Goal: Task Accomplishment & Management: Complete application form

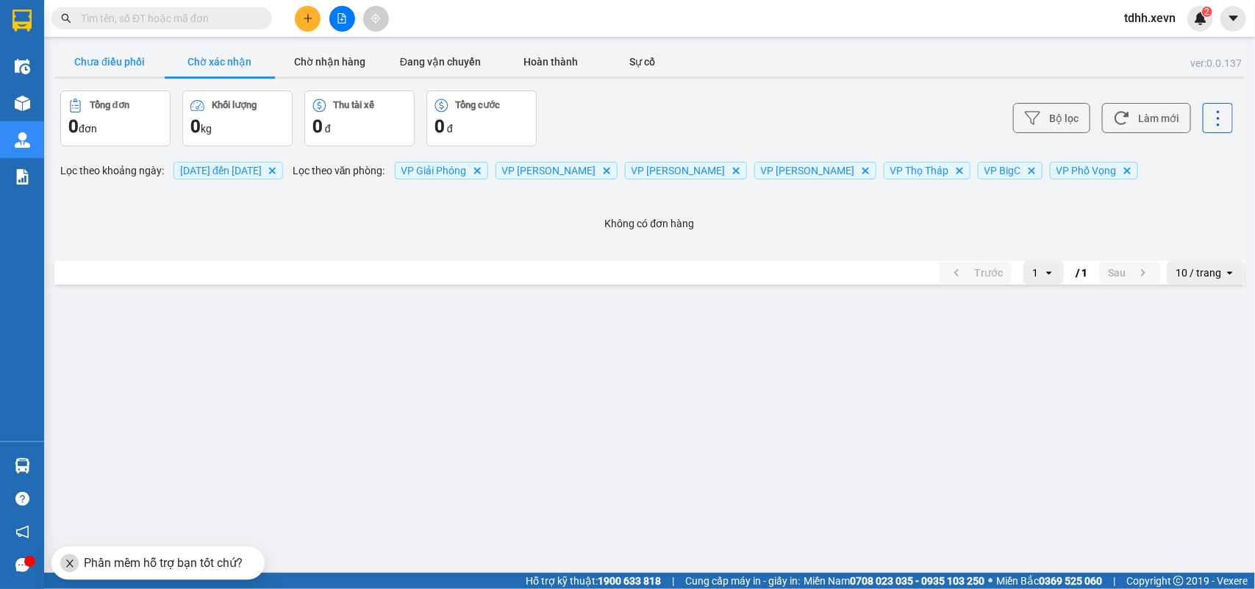
click at [131, 68] on button "Chưa điều phối" at bounding box center [109, 61] width 110 height 29
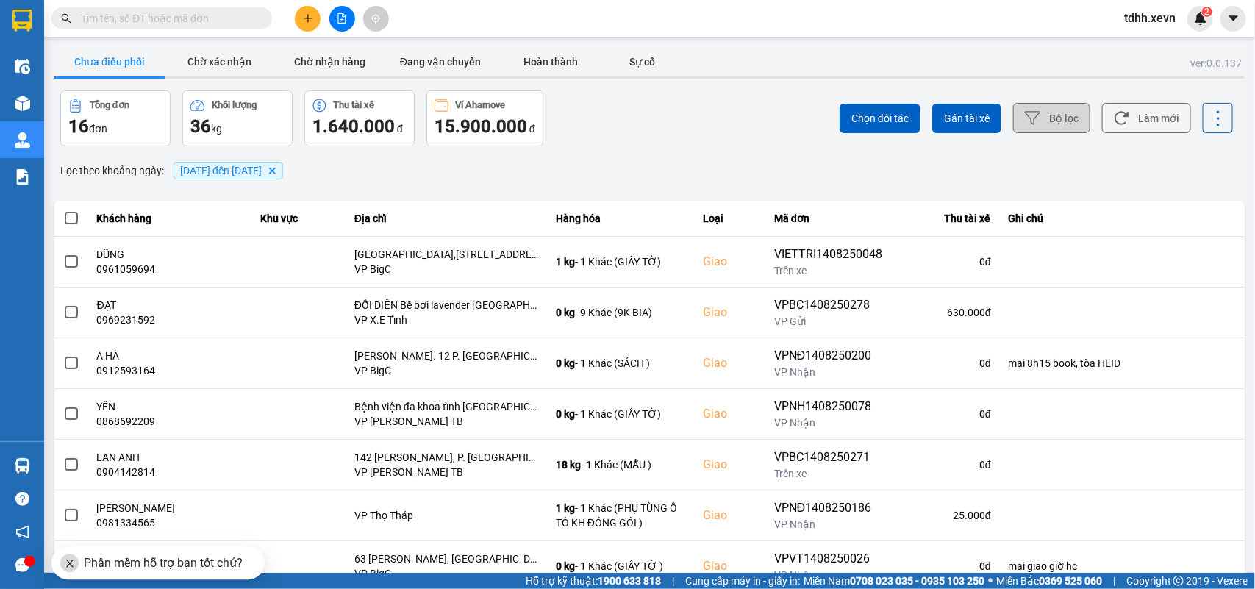
click at [1064, 119] on button "Bộ lọc" at bounding box center [1051, 118] width 77 height 30
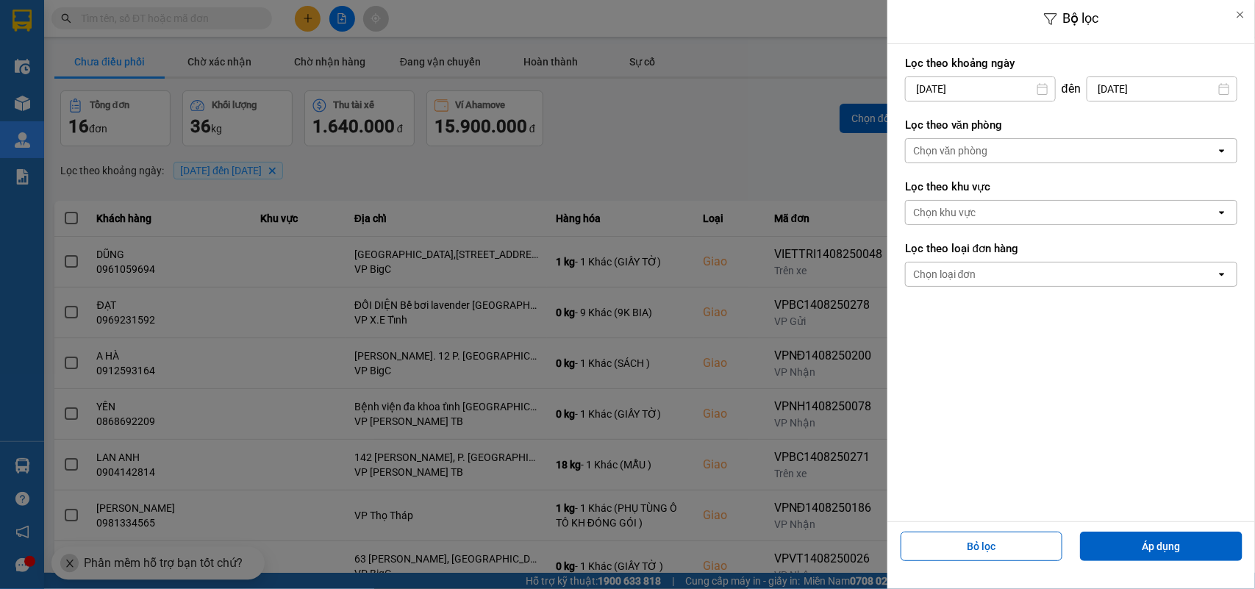
click at [1165, 93] on input "[DATE]" at bounding box center [1161, 89] width 149 height 24
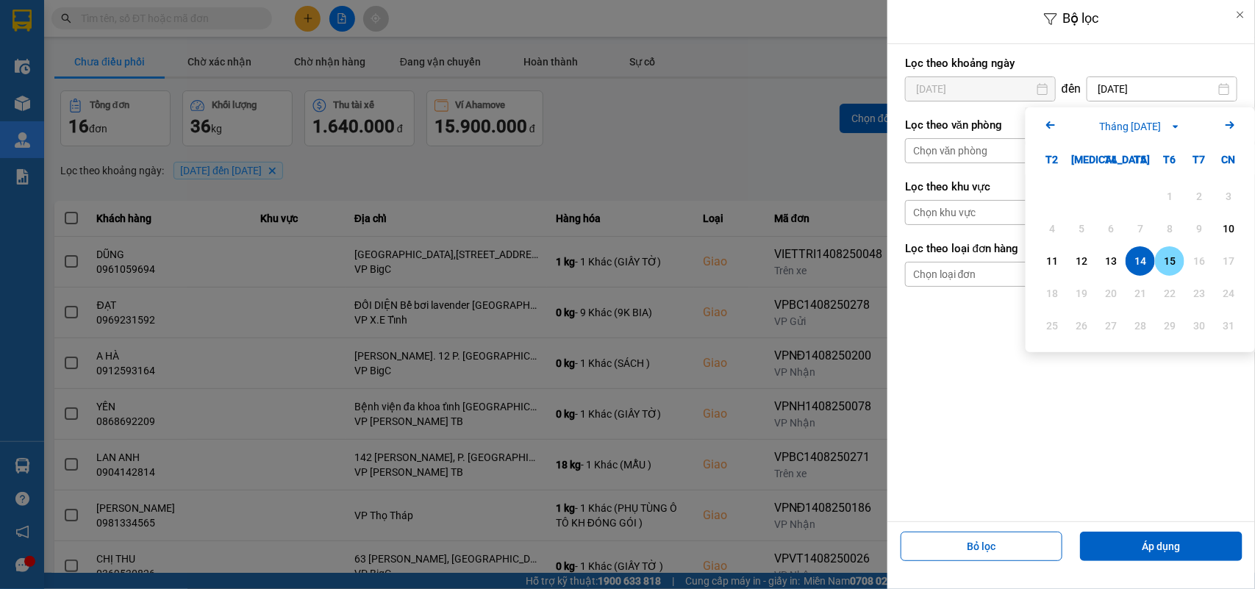
click at [1174, 265] on div "15" at bounding box center [1170, 261] width 21 height 18
type input "[DATE]"
click at [980, 93] on input "[DATE]" at bounding box center [980, 89] width 149 height 24
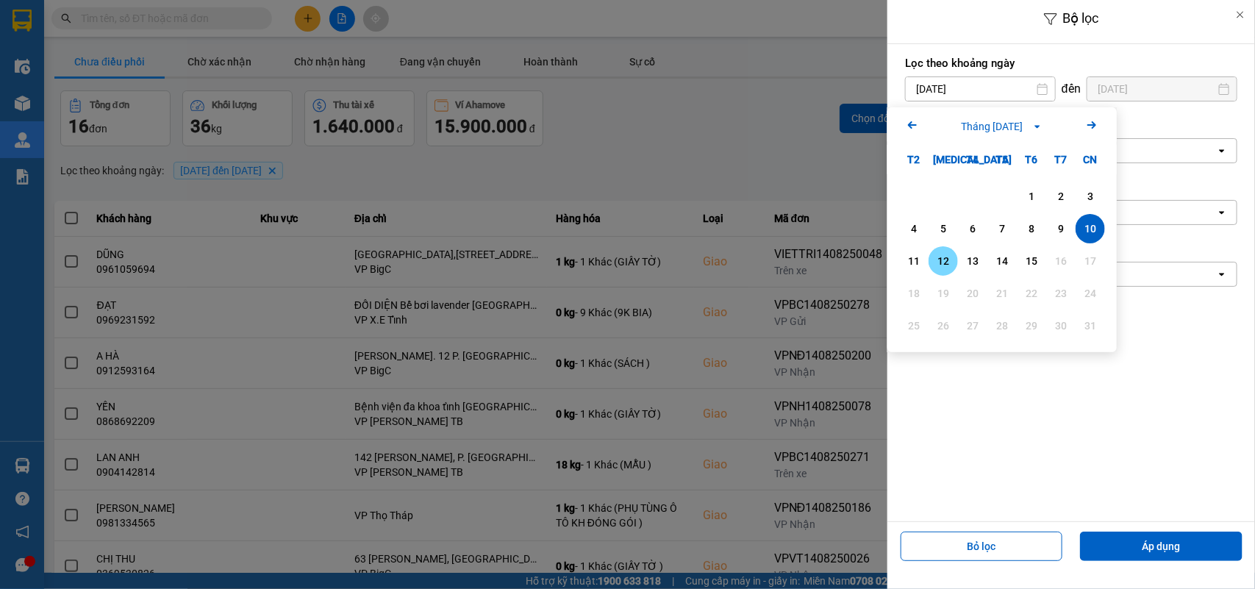
click at [936, 254] on div "12" at bounding box center [943, 261] width 21 height 18
type input "[DATE]"
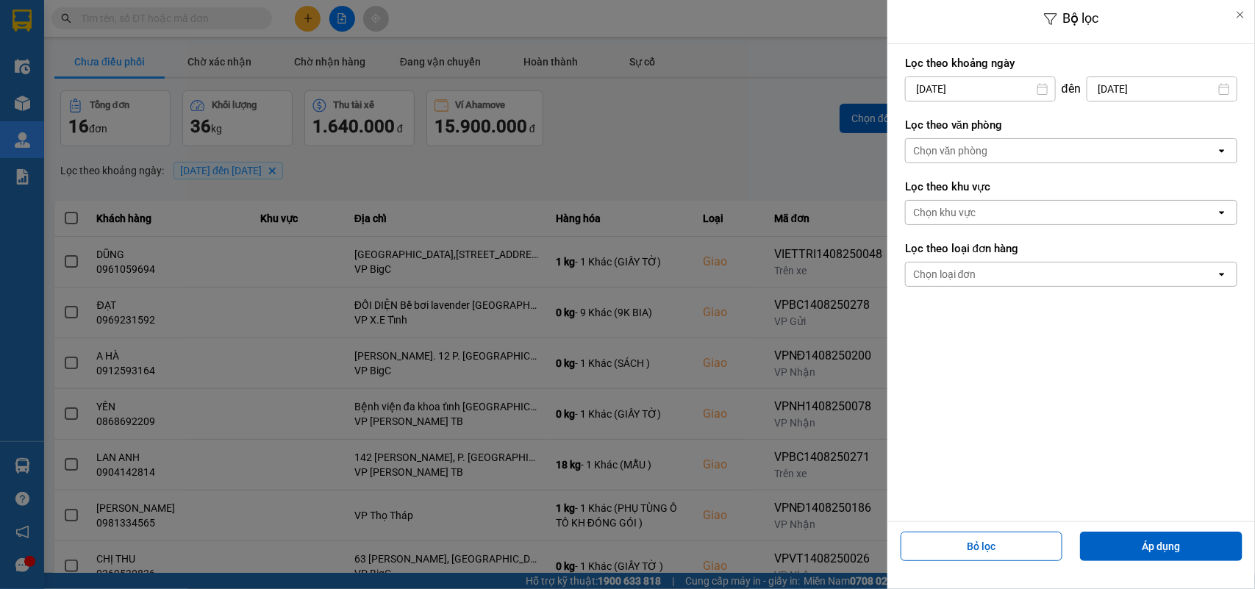
click at [972, 159] on div "Chọn văn phòng" at bounding box center [1061, 151] width 310 height 24
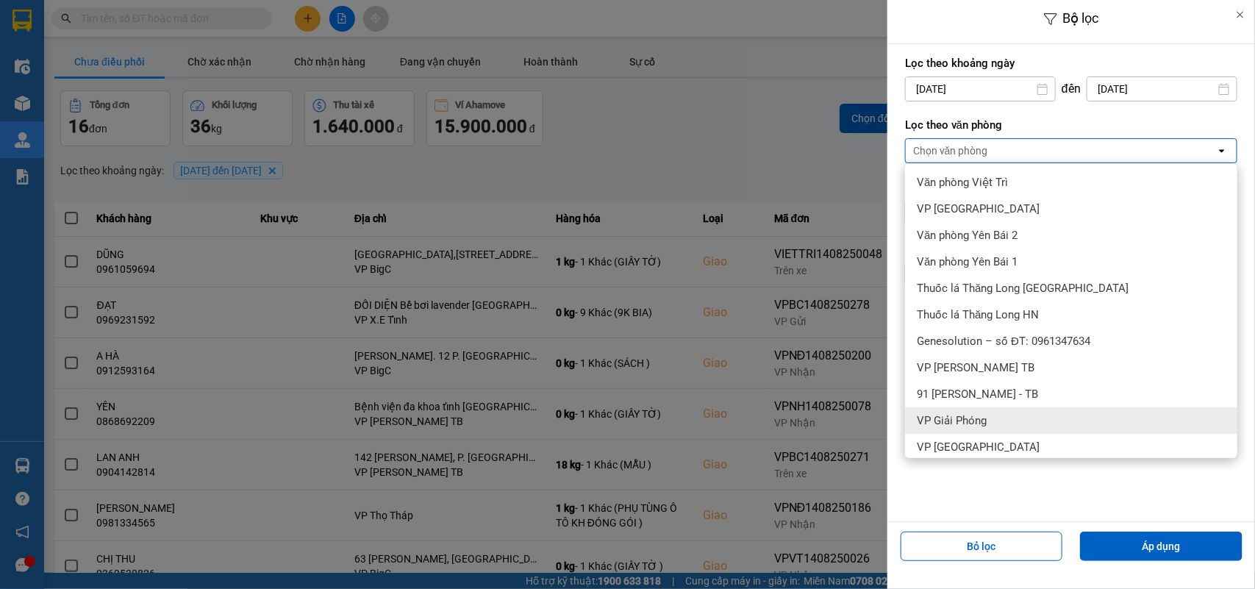
drag, startPoint x: 983, startPoint y: 410, endPoint x: 976, endPoint y: 394, distance: 17.8
click at [982, 412] on div "VP Giải Phóng" at bounding box center [1071, 420] width 332 height 26
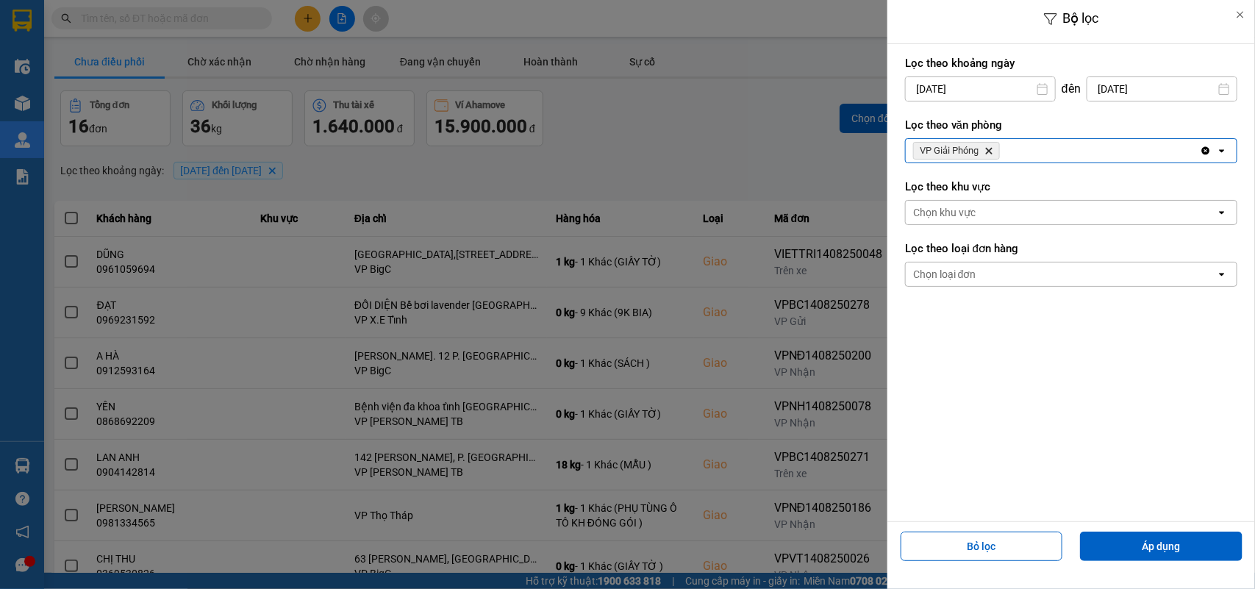
click at [1017, 148] on div "VP Giải Phóng Delete" at bounding box center [1053, 151] width 294 height 24
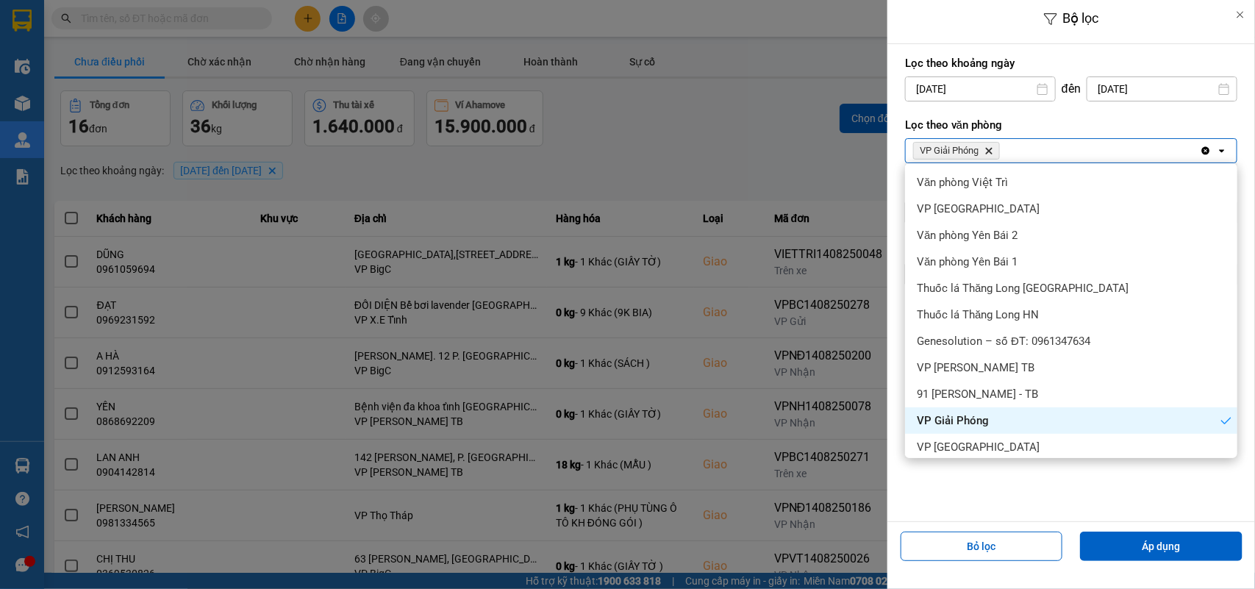
scroll to position [92, 0]
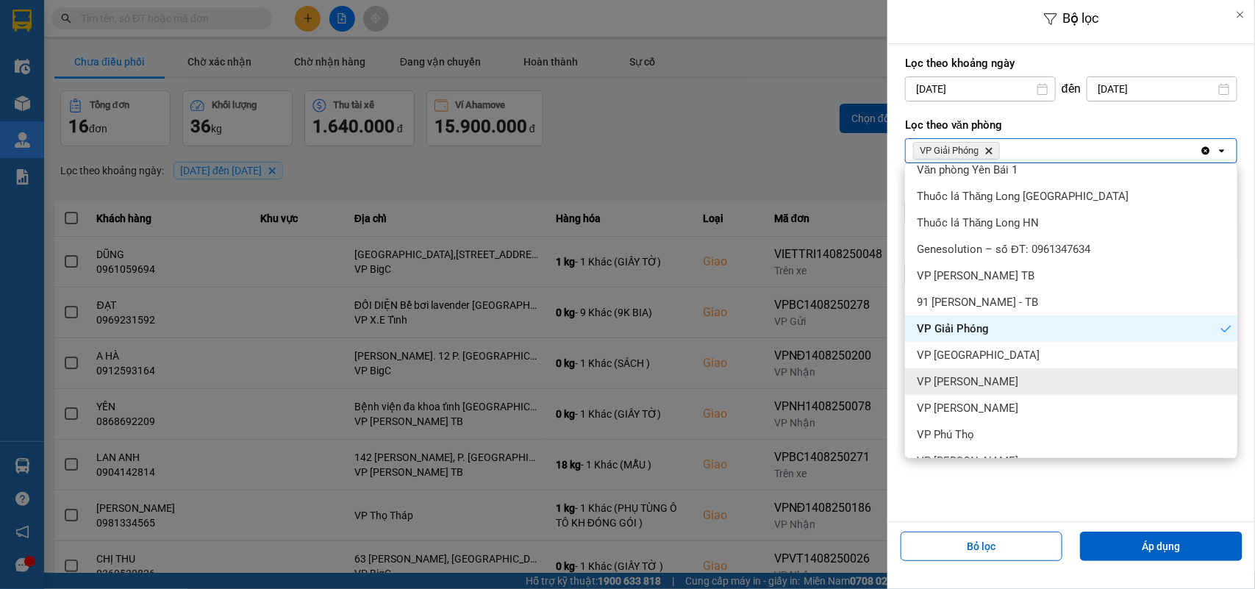
click at [1004, 385] on span "VP [PERSON_NAME]" at bounding box center [967, 381] width 101 height 15
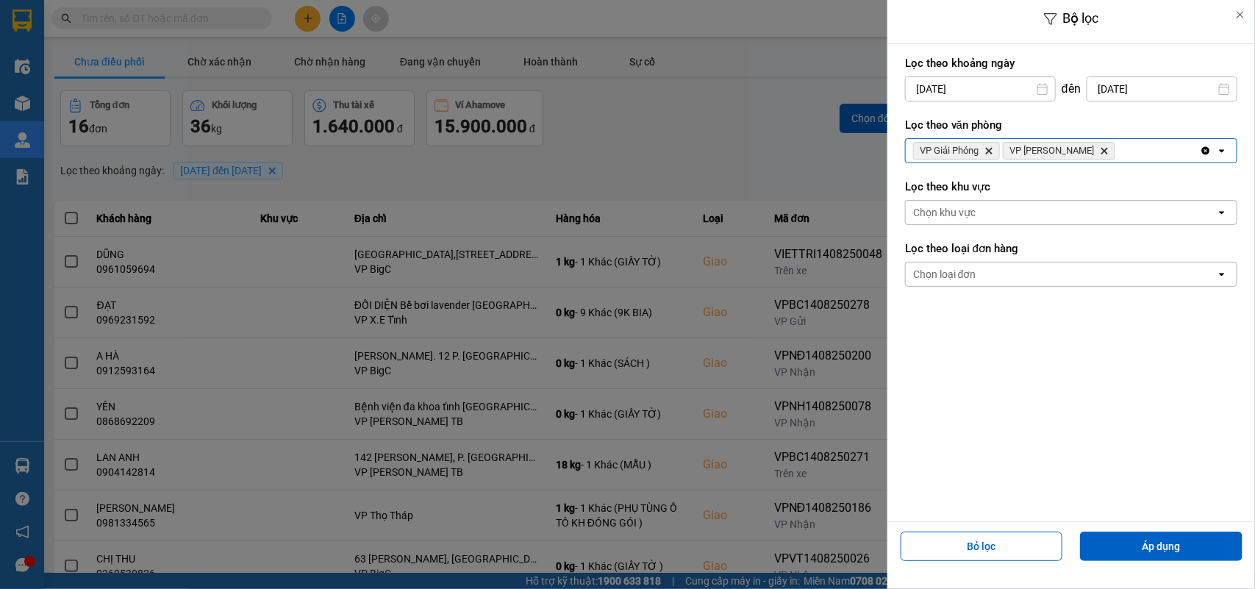
click at [1133, 154] on div "VP Giải Phóng Delete VP [PERSON_NAME]" at bounding box center [1053, 151] width 294 height 24
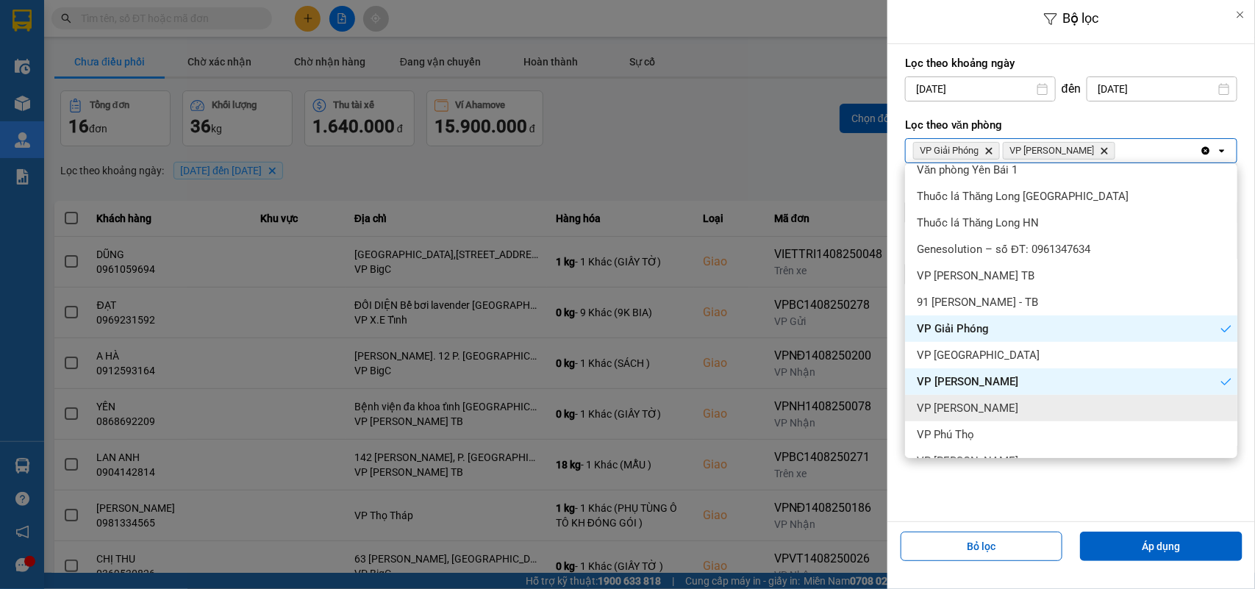
click at [965, 410] on span "VP [PERSON_NAME]" at bounding box center [967, 408] width 101 height 15
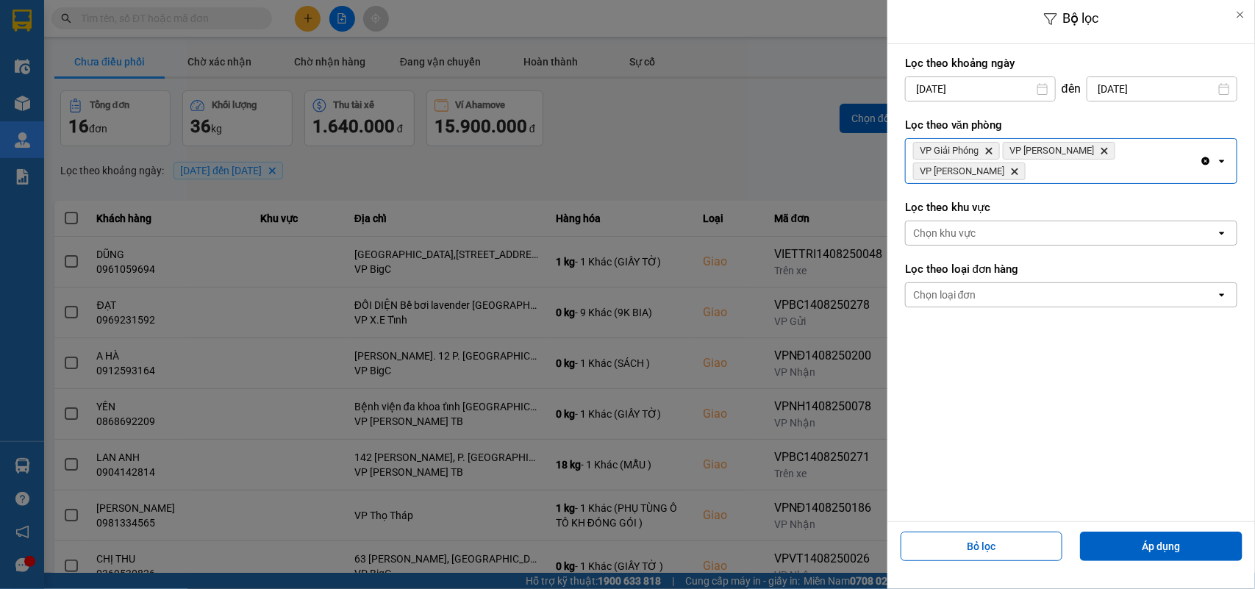
click at [1202, 160] on div "Clear all open" at bounding box center [1218, 161] width 37 height 44
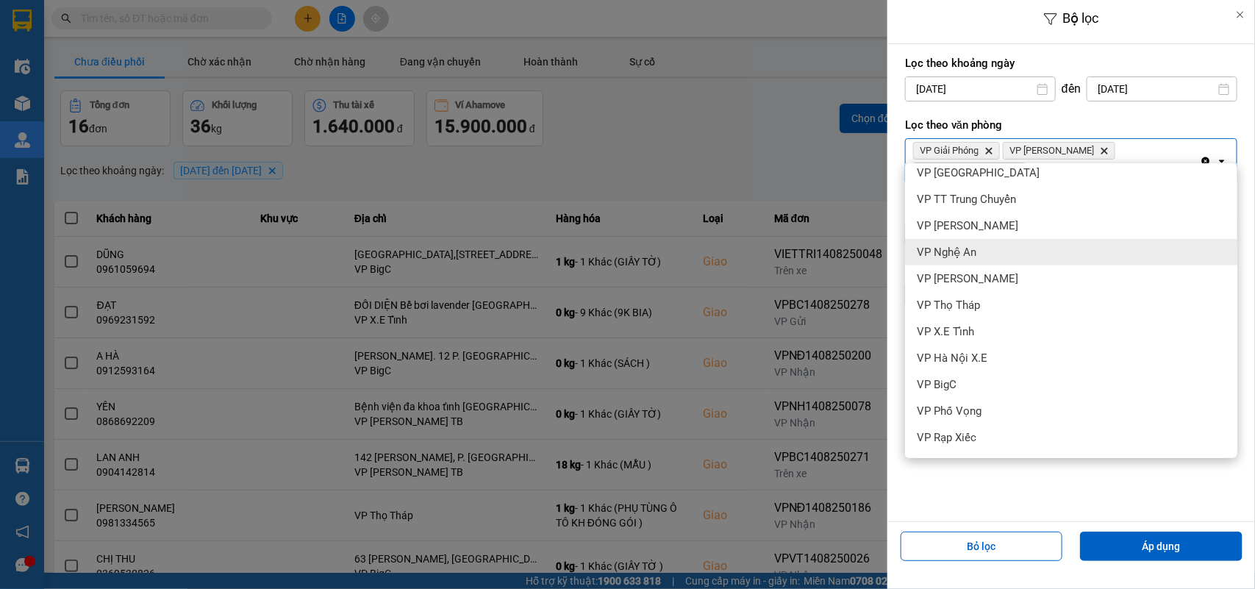
scroll to position [483, 0]
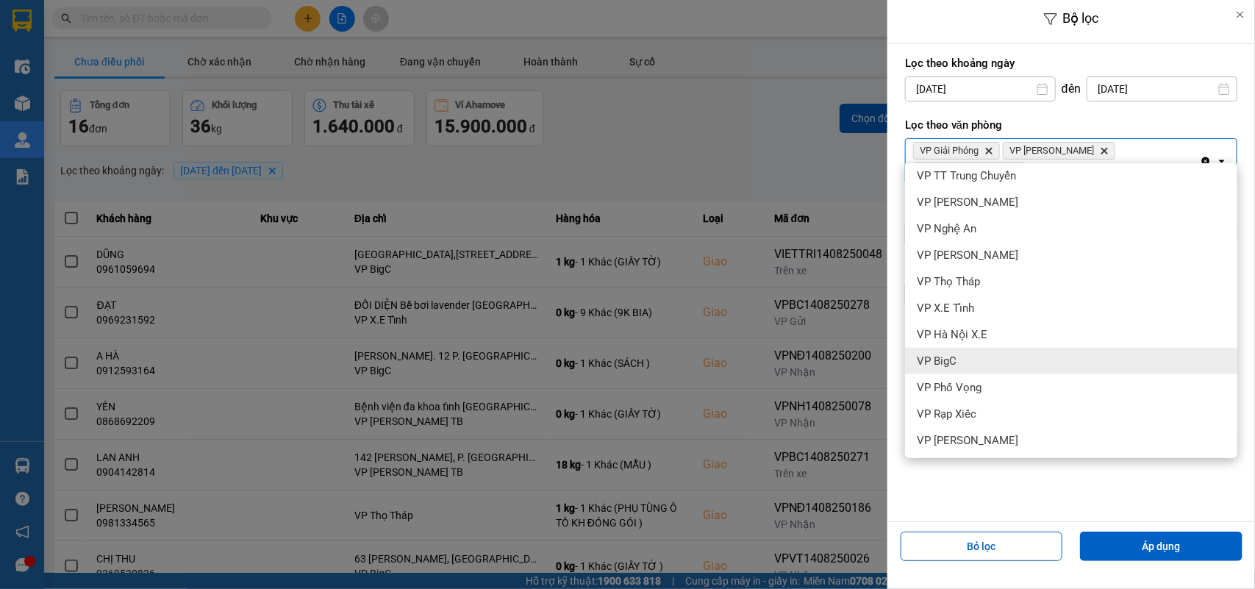
click at [968, 360] on div "VP BigC" at bounding box center [1071, 361] width 332 height 26
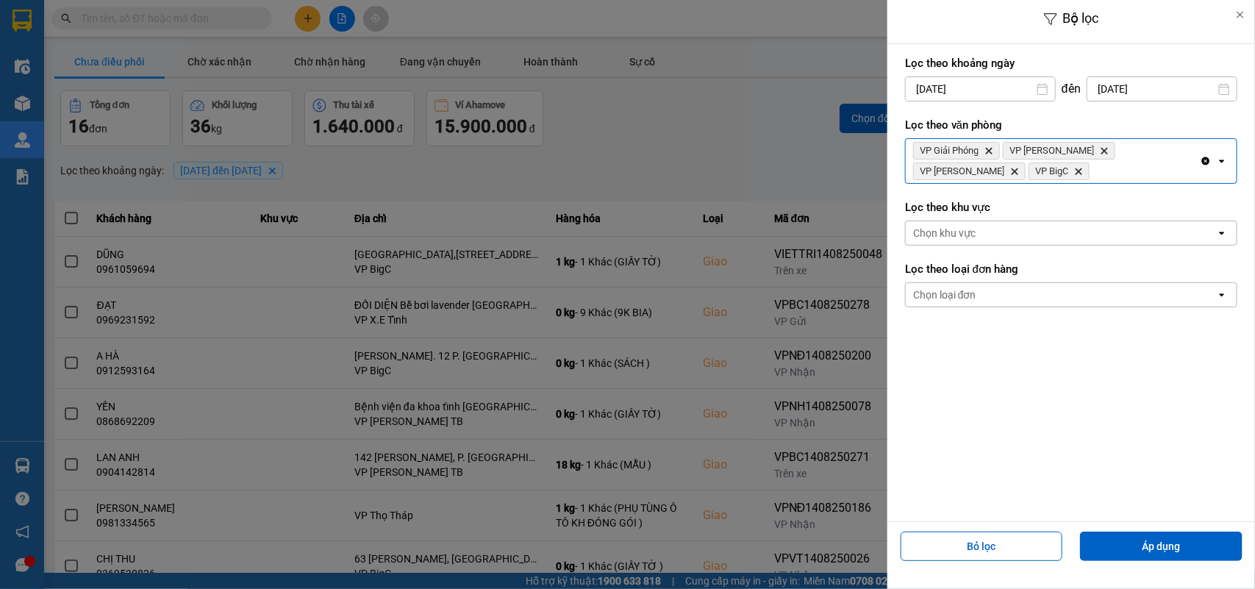
click at [1005, 171] on div "VP Giải Phóng Delete VP [PERSON_NAME] Delete VP Ngọc Hồi Delete VP BigC Delete" at bounding box center [1053, 161] width 294 height 44
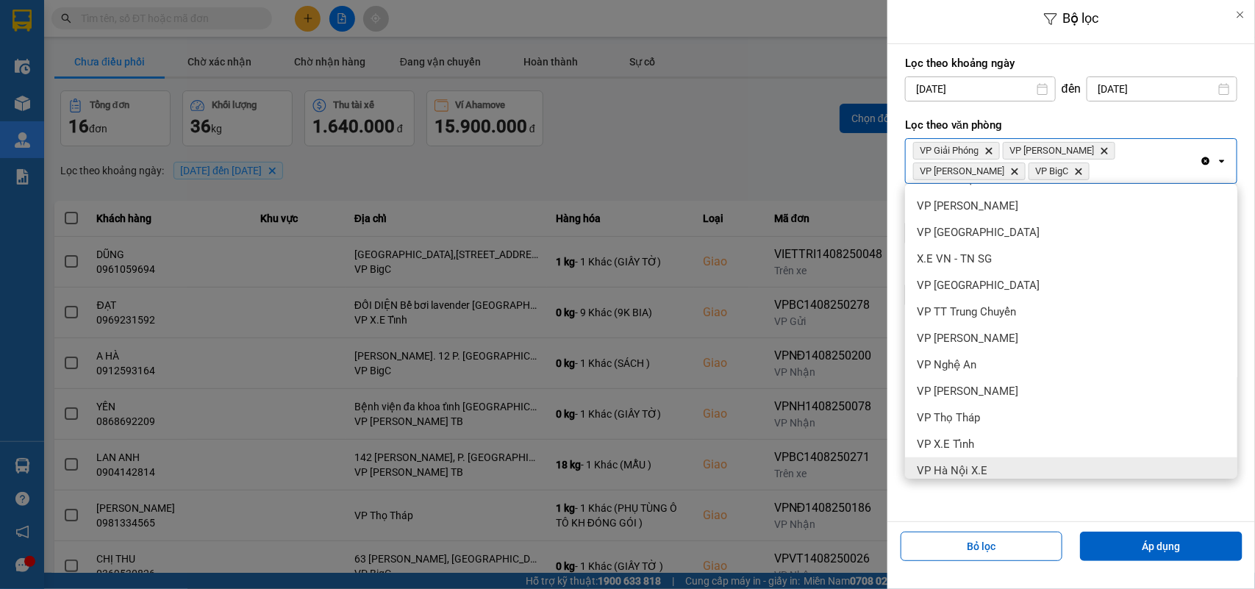
scroll to position [460, 0]
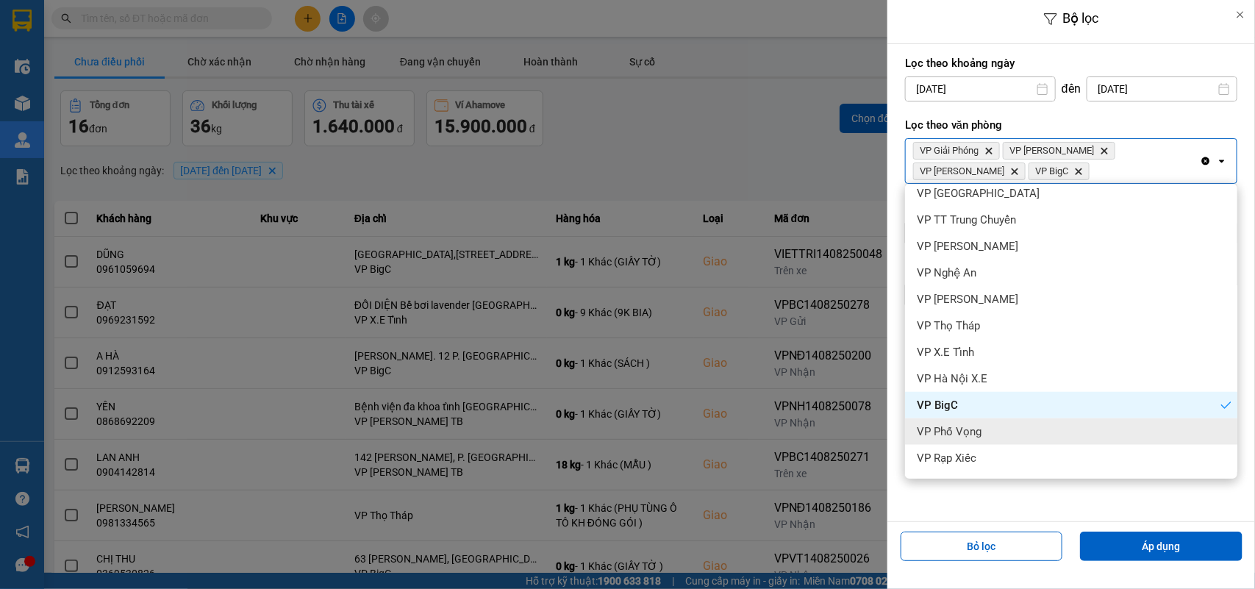
click at [960, 420] on div "VP Phố Vọng" at bounding box center [1071, 431] width 332 height 26
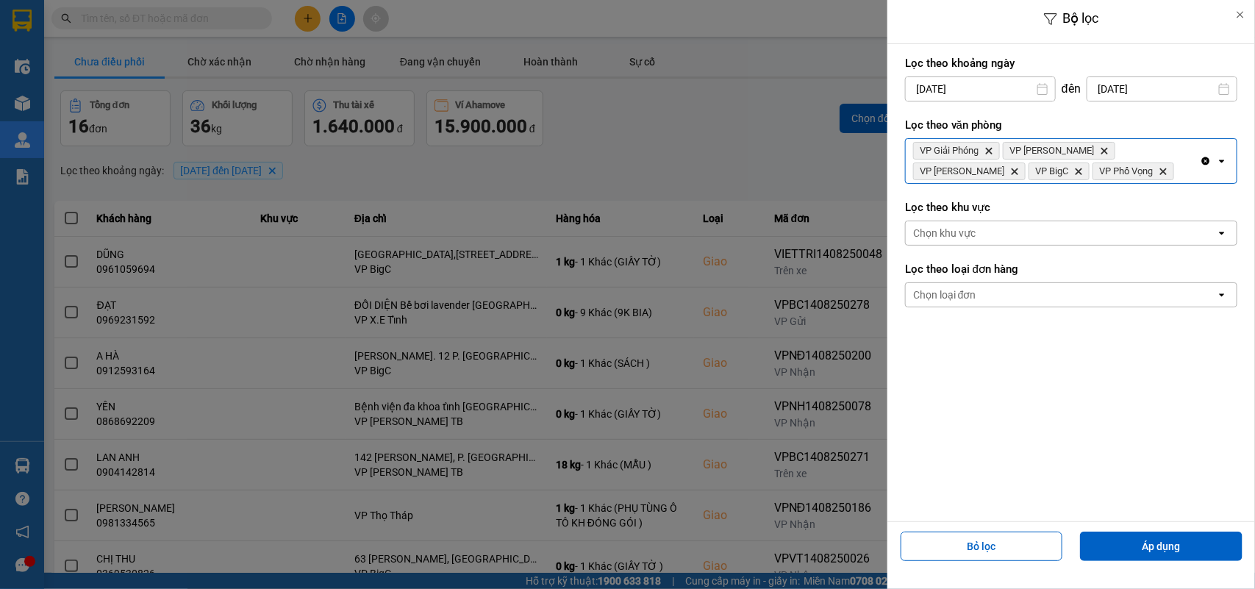
click at [1107, 176] on div "VP Giải Phóng Delete VP [PERSON_NAME] Delete VP Ngọc Hồi Delete VP BigC Delete …" at bounding box center [1053, 161] width 294 height 44
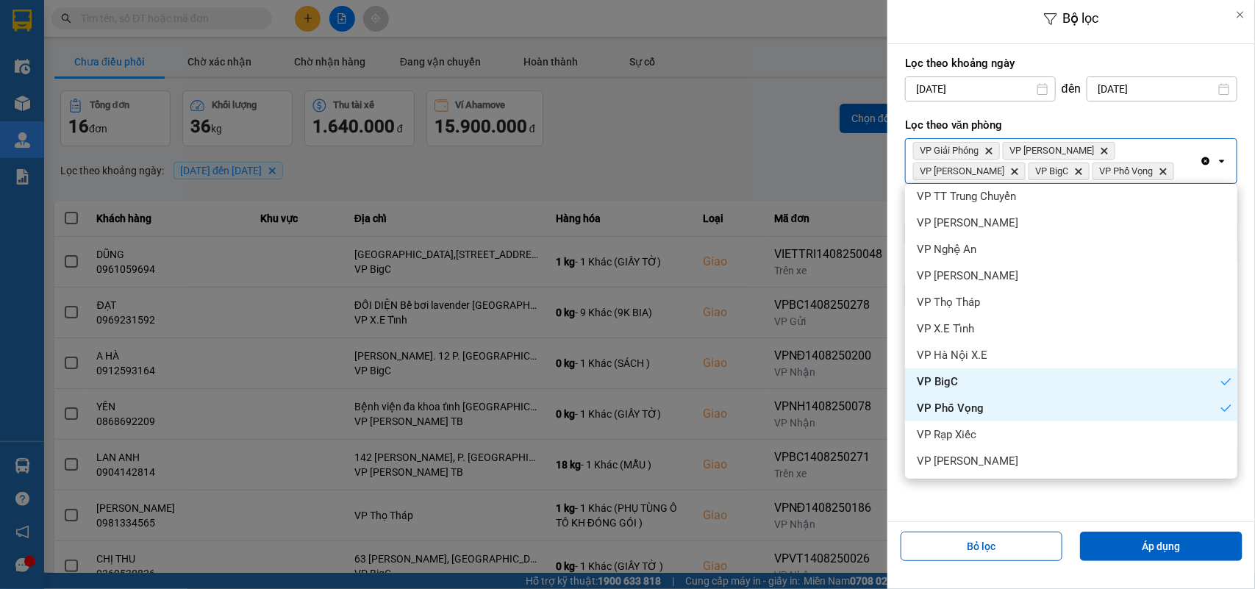
scroll to position [92, 0]
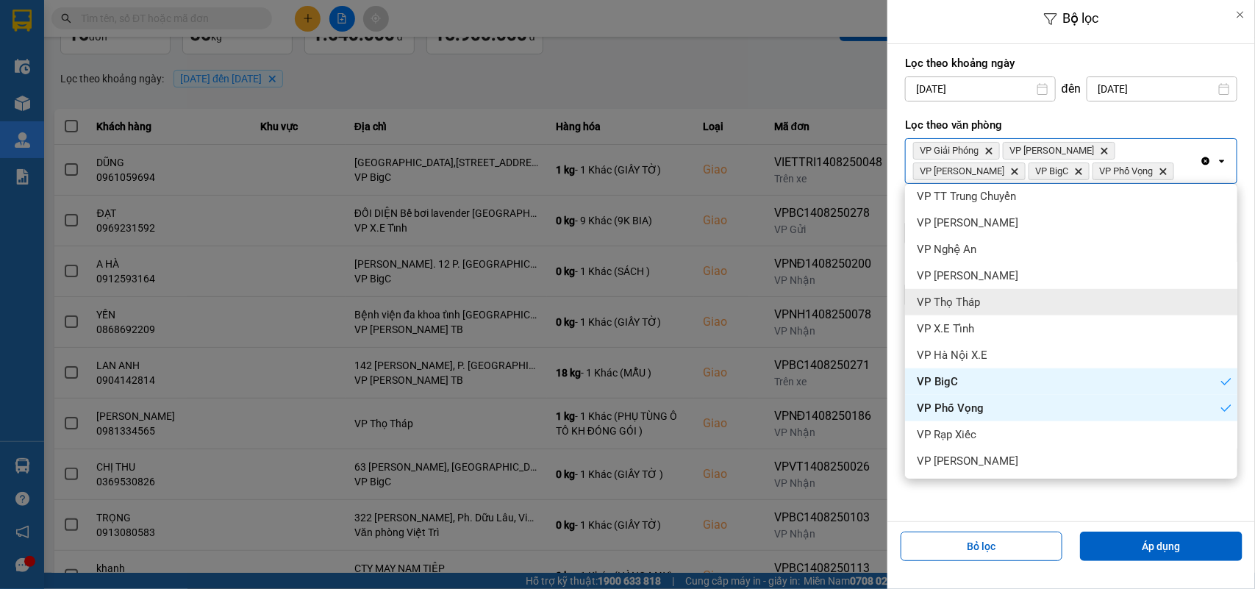
click at [969, 307] on span "VP Thọ Tháp" at bounding box center [948, 302] width 63 height 15
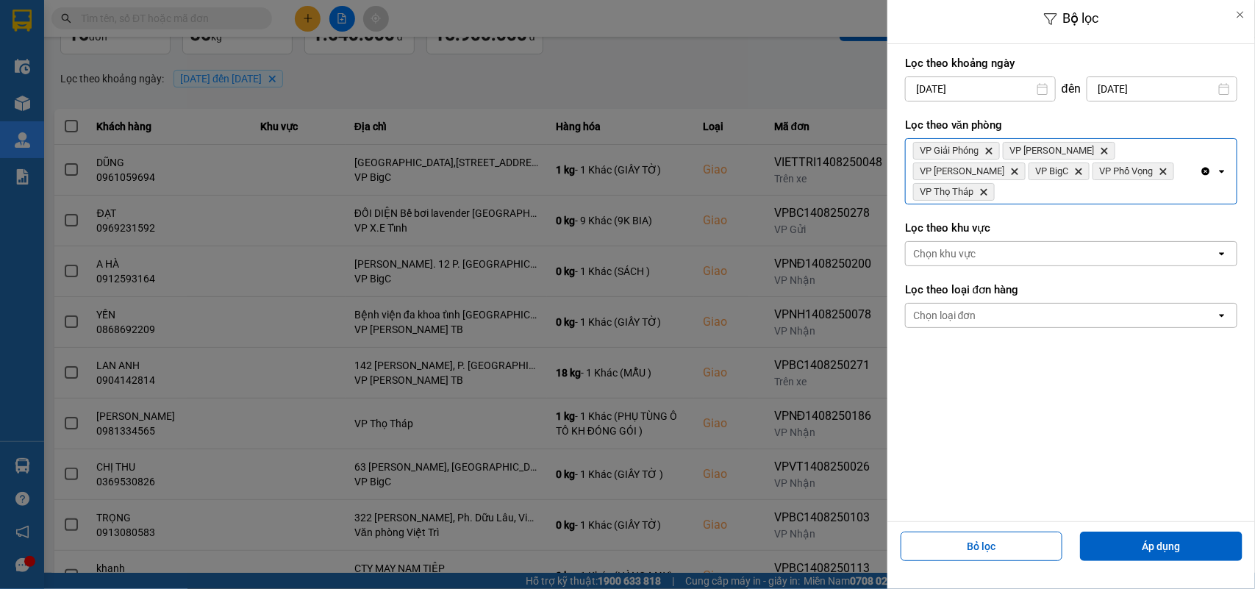
click at [1168, 167] on div "VP Giải Phóng Delete VP [PERSON_NAME] Delete VP Ngọc Hồi Delete VP BigC Delete …" at bounding box center [1053, 171] width 294 height 65
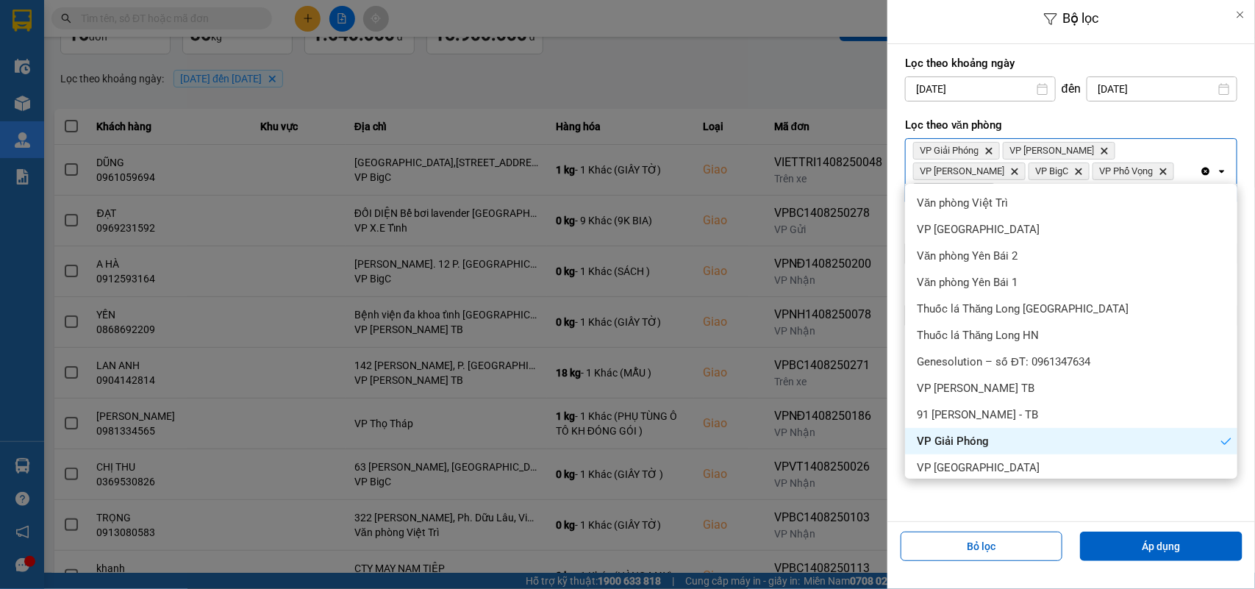
scroll to position [184, 0]
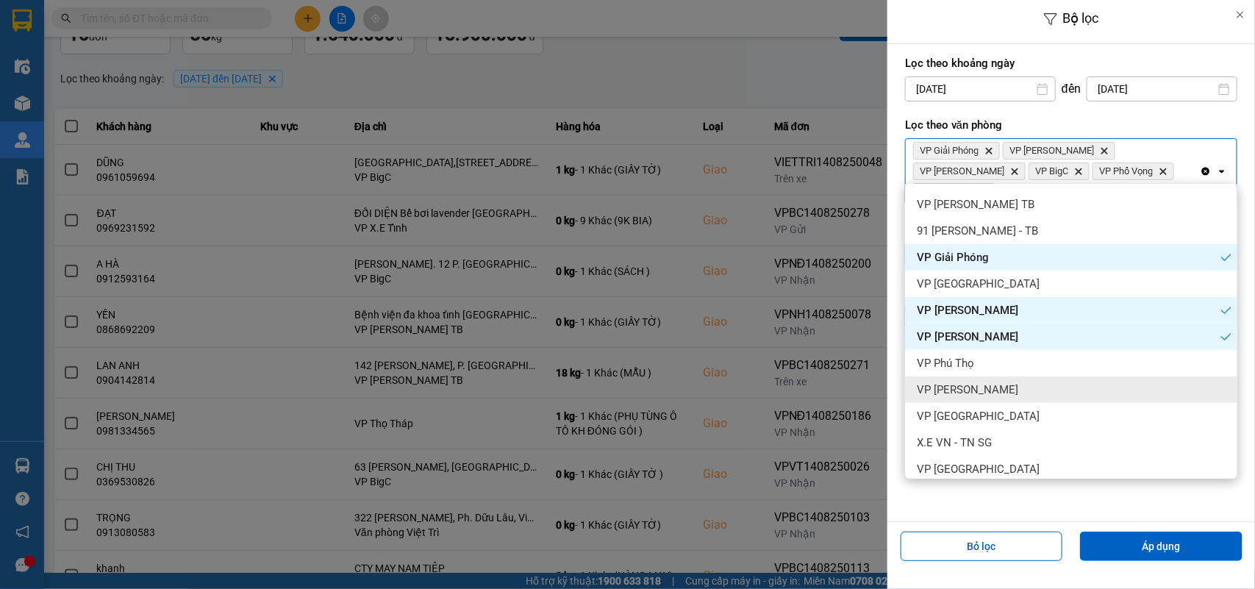
click at [961, 386] on span "VP [PERSON_NAME]" at bounding box center [967, 389] width 101 height 15
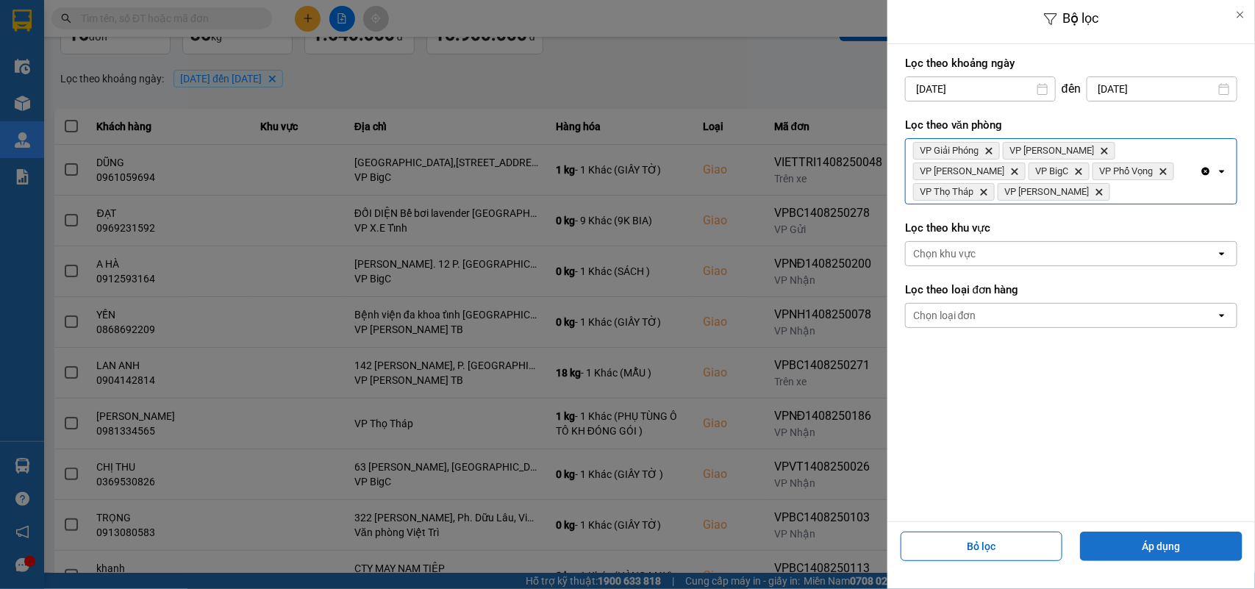
click at [1096, 537] on button "Áp dụng" at bounding box center [1161, 546] width 162 height 29
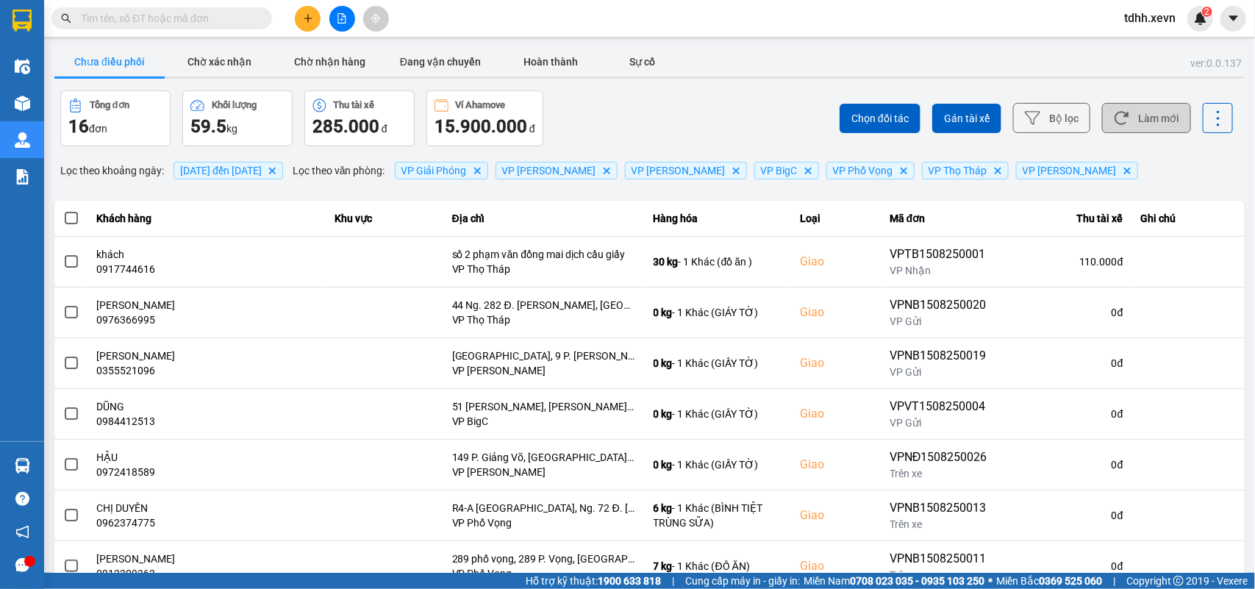
click at [1127, 118] on button "Làm mới" at bounding box center [1146, 118] width 89 height 30
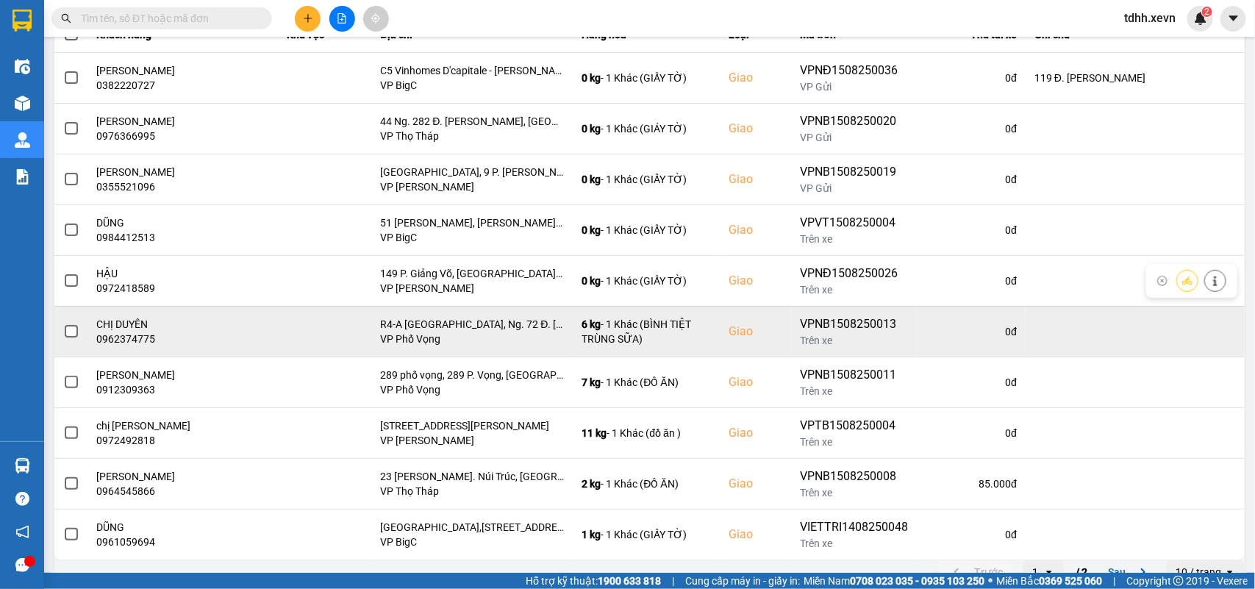
scroll to position [207, 0]
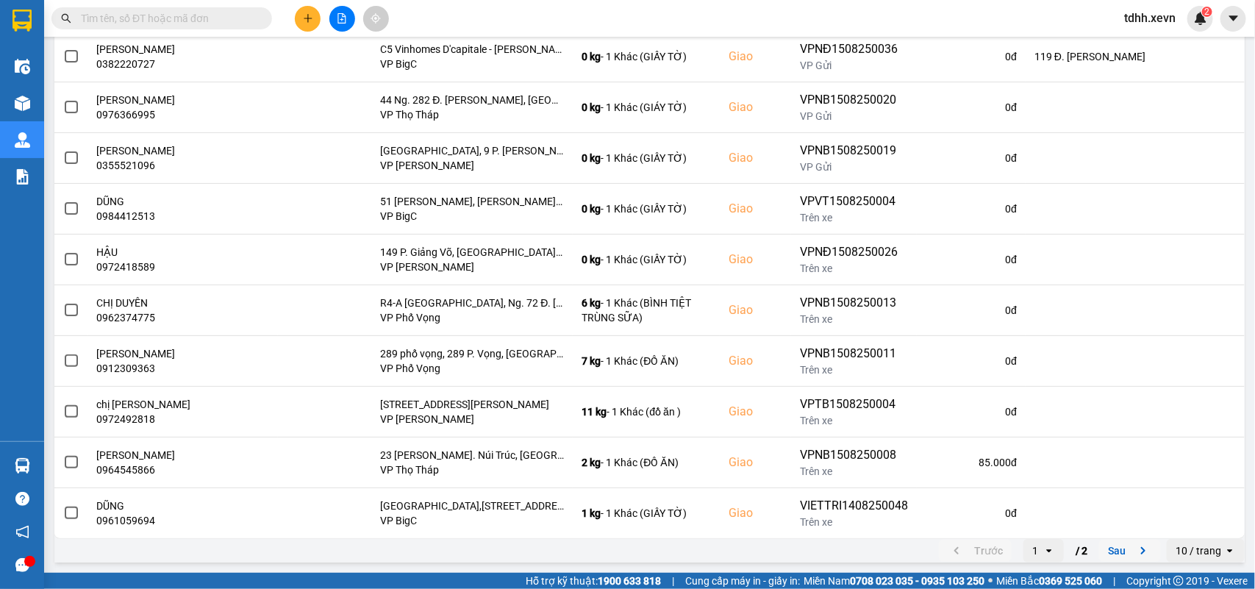
click at [1135, 551] on icon "next page. current page 1 / 2" at bounding box center [1144, 551] width 18 height 18
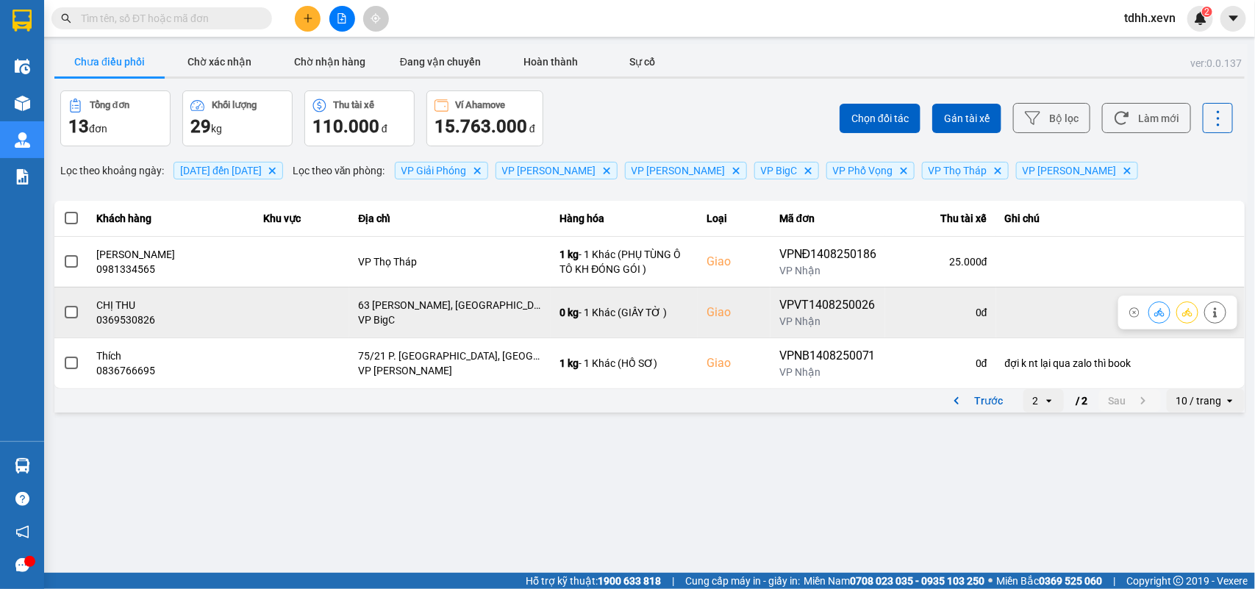
click at [107, 313] on div "0369530826" at bounding box center [171, 319] width 149 height 15
copy div "0369530826"
click at [1155, 315] on icon at bounding box center [1159, 312] width 10 height 8
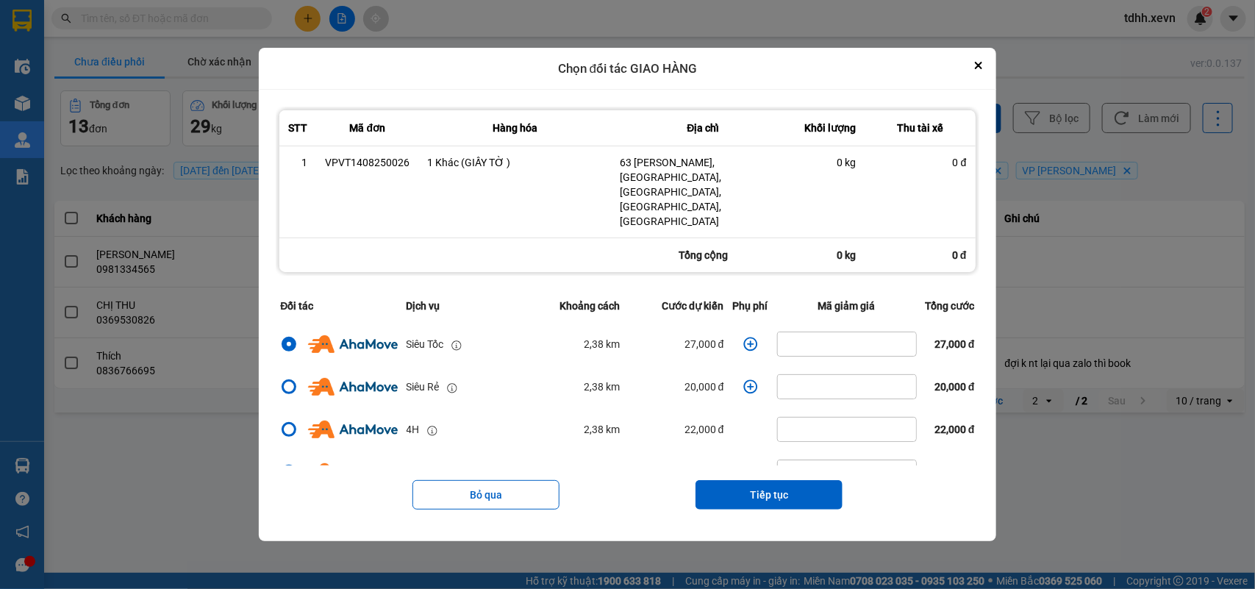
click at [743, 337] on icon "dialog" at bounding box center [750, 344] width 15 height 15
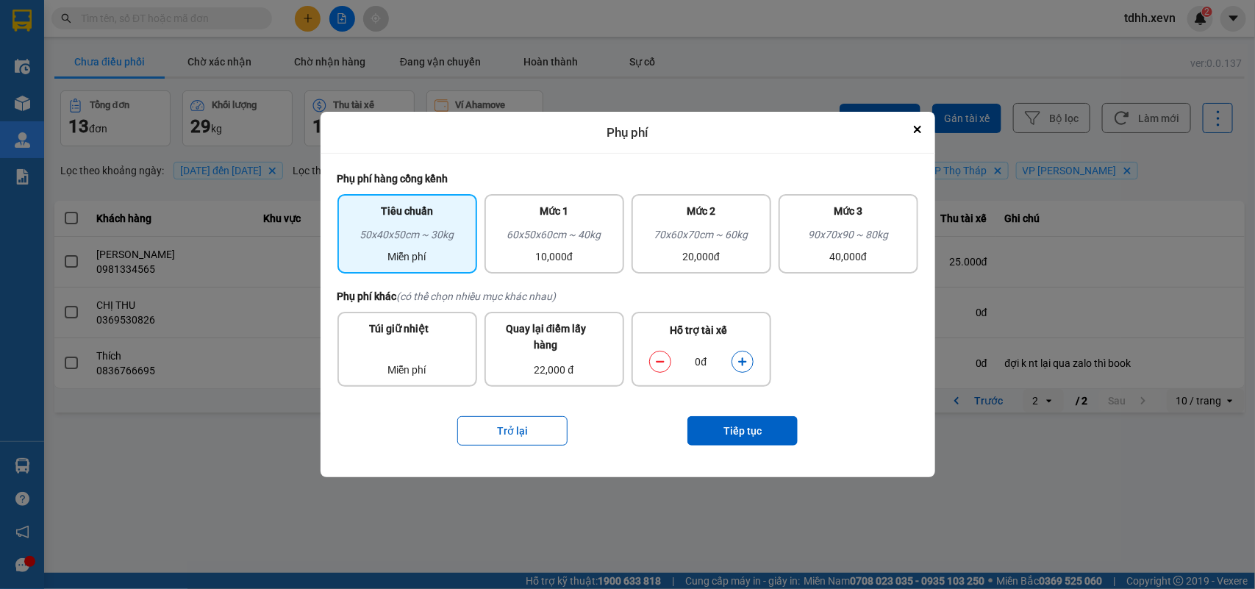
click at [743, 357] on icon "dialog" at bounding box center [742, 362] width 10 height 10
click at [726, 421] on button "Tiếp tục" at bounding box center [742, 430] width 110 height 29
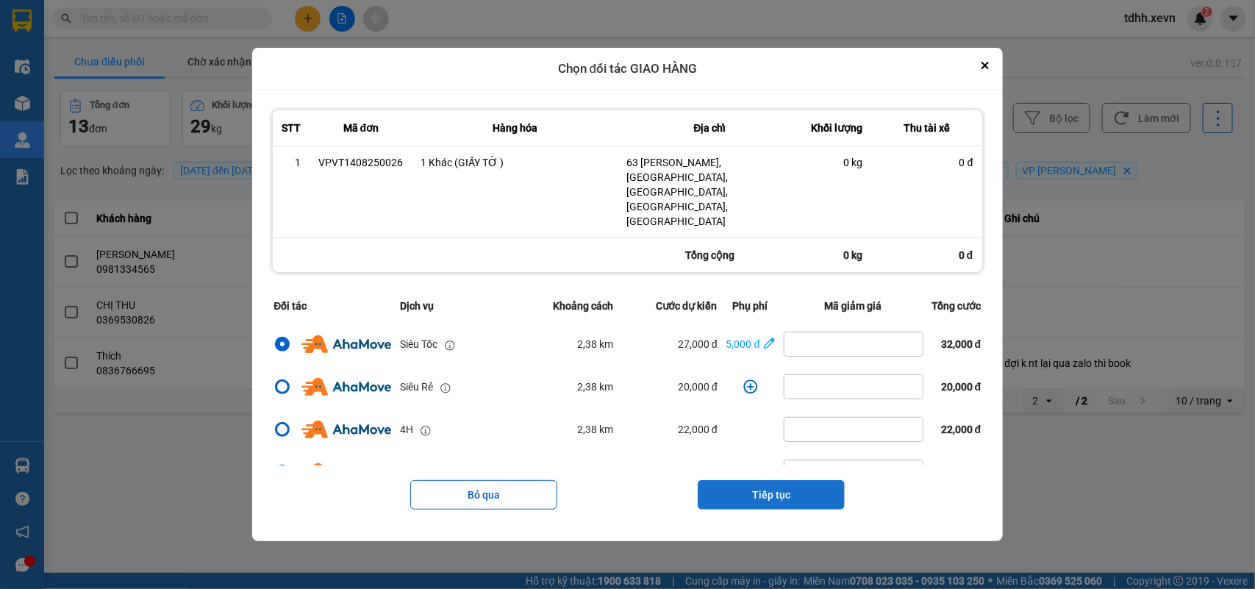
click at [779, 480] on button "Tiếp tục" at bounding box center [771, 494] width 147 height 29
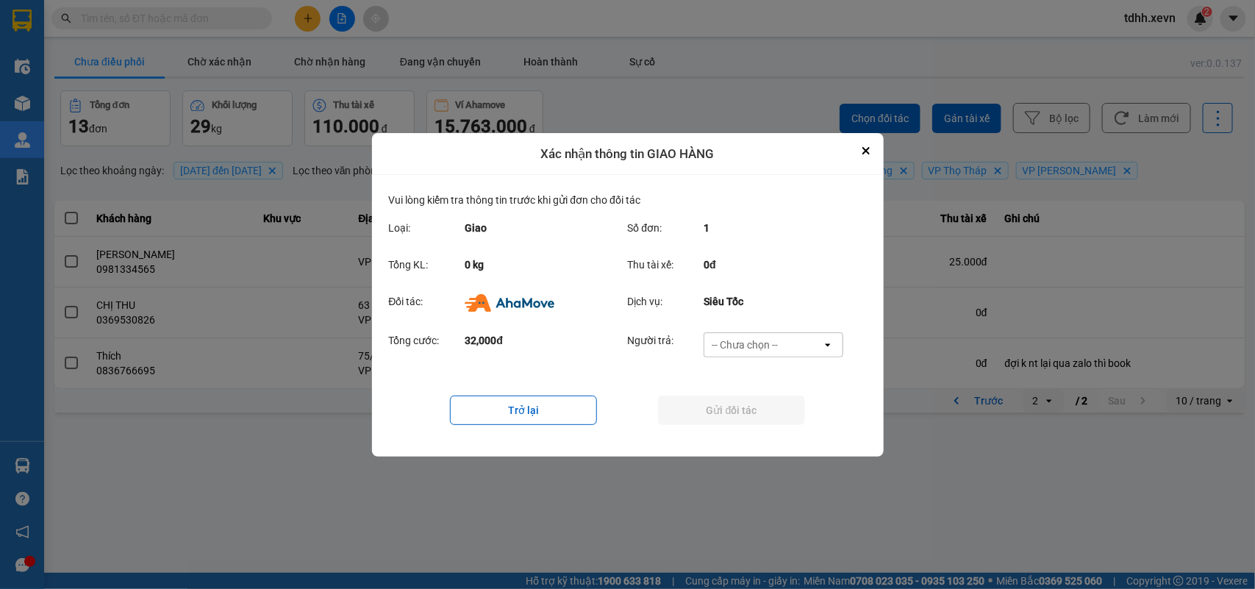
click at [778, 338] on div "-- Chưa chọn --" at bounding box center [763, 345] width 118 height 24
click at [762, 418] on div "Ví Ahamove" at bounding box center [774, 428] width 140 height 26
click at [762, 417] on button "Gửi đối tác" at bounding box center [731, 410] width 147 height 29
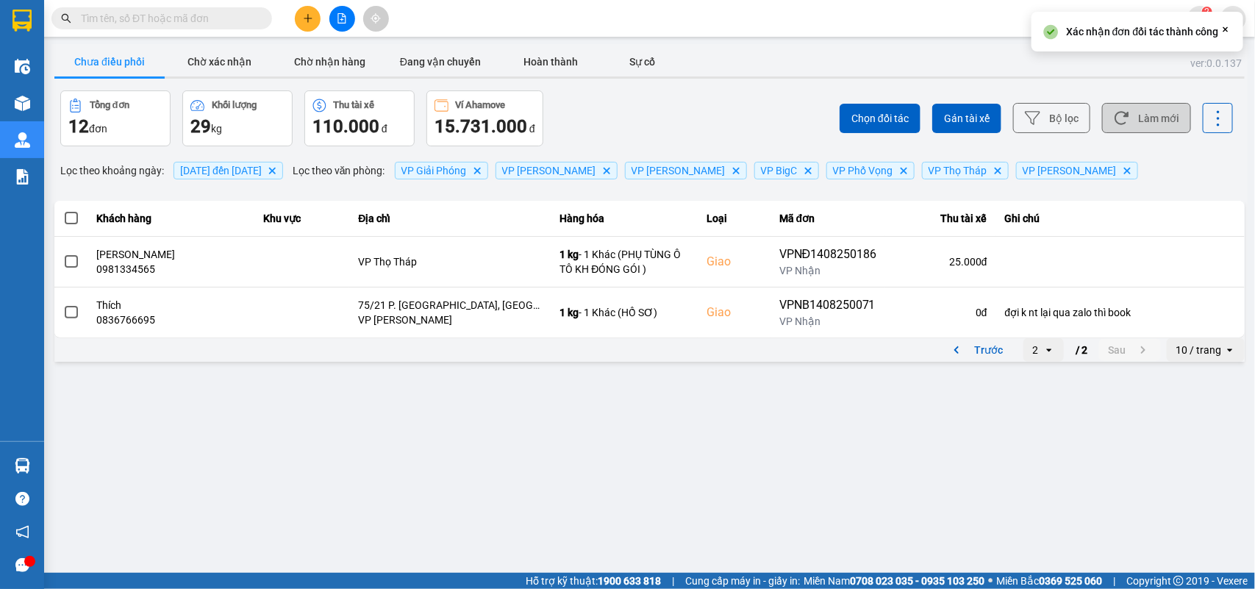
click at [1140, 111] on button "Làm mới" at bounding box center [1146, 118] width 89 height 30
click at [962, 357] on icon "previous page. current page 2 / 2" at bounding box center [957, 350] width 18 height 18
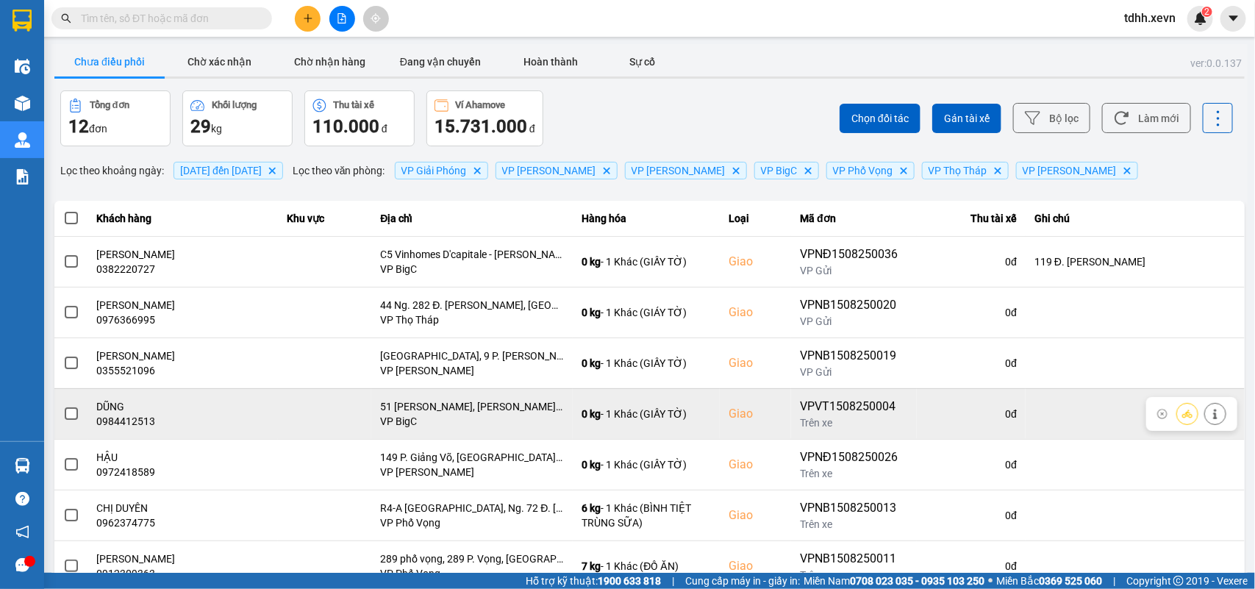
scroll to position [207, 0]
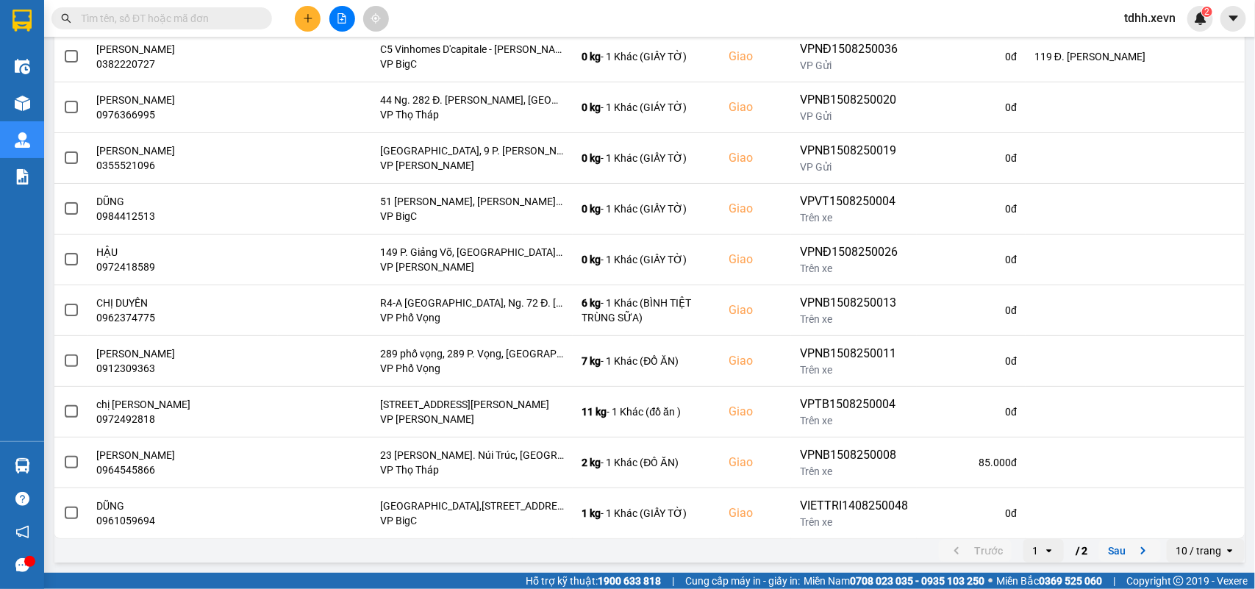
click at [1120, 549] on button "Sau" at bounding box center [1130, 551] width 62 height 22
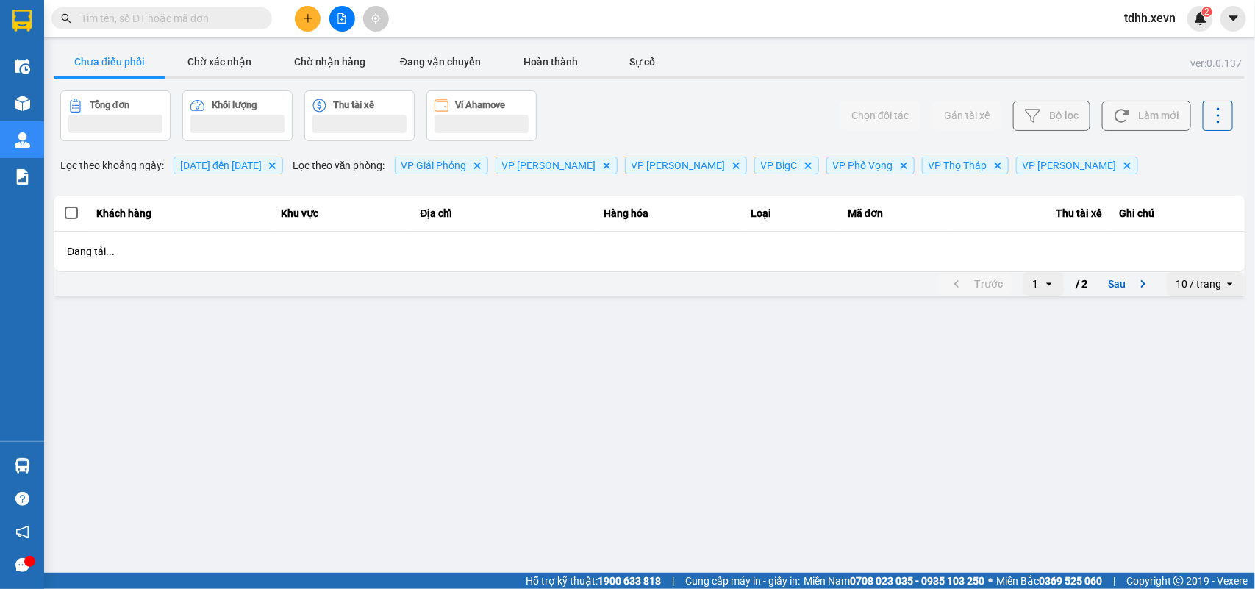
scroll to position [0, 0]
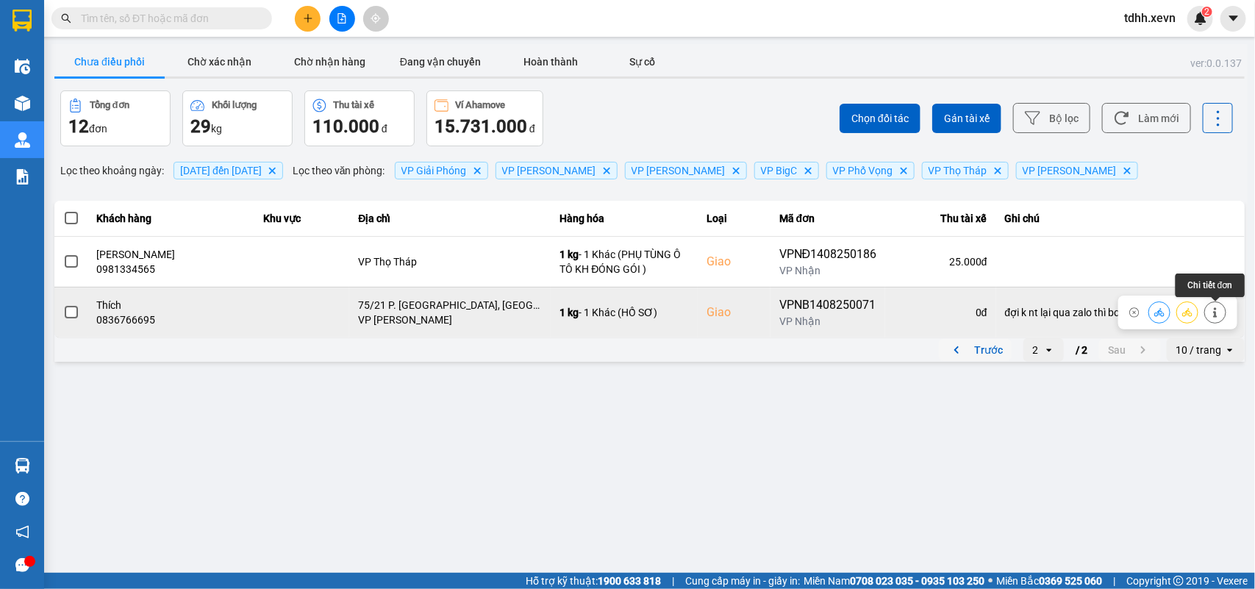
click at [1221, 310] on icon at bounding box center [1215, 312] width 10 height 10
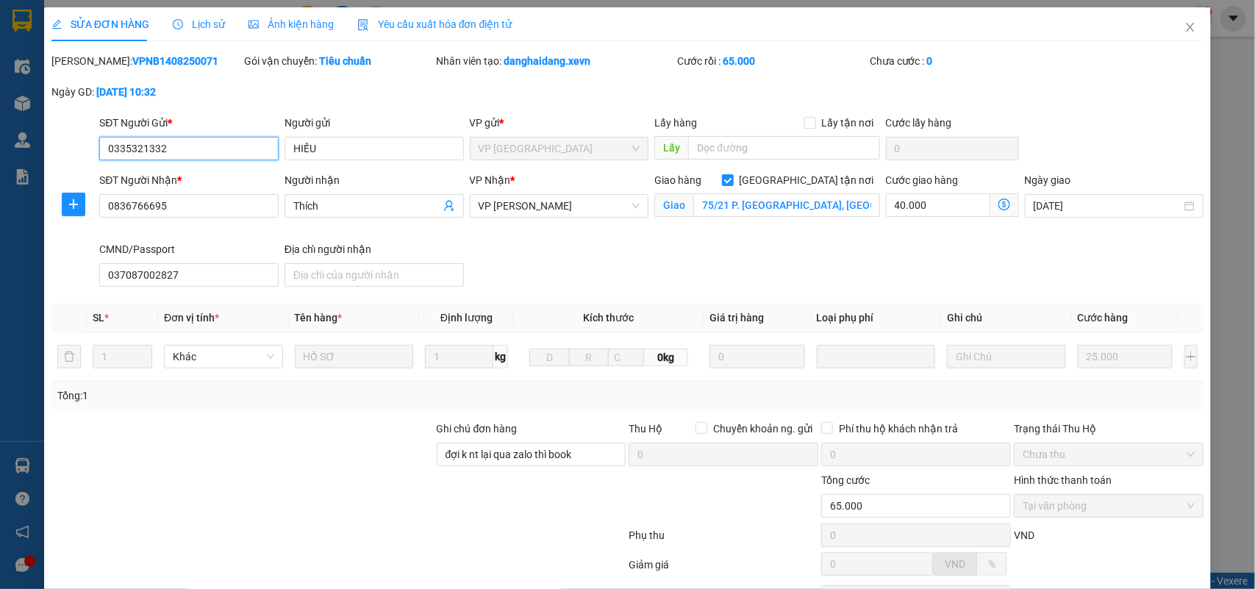
type input "0335321332"
type input "HIẾU"
type input "0836766695"
type input "Thích"
checkbox input "true"
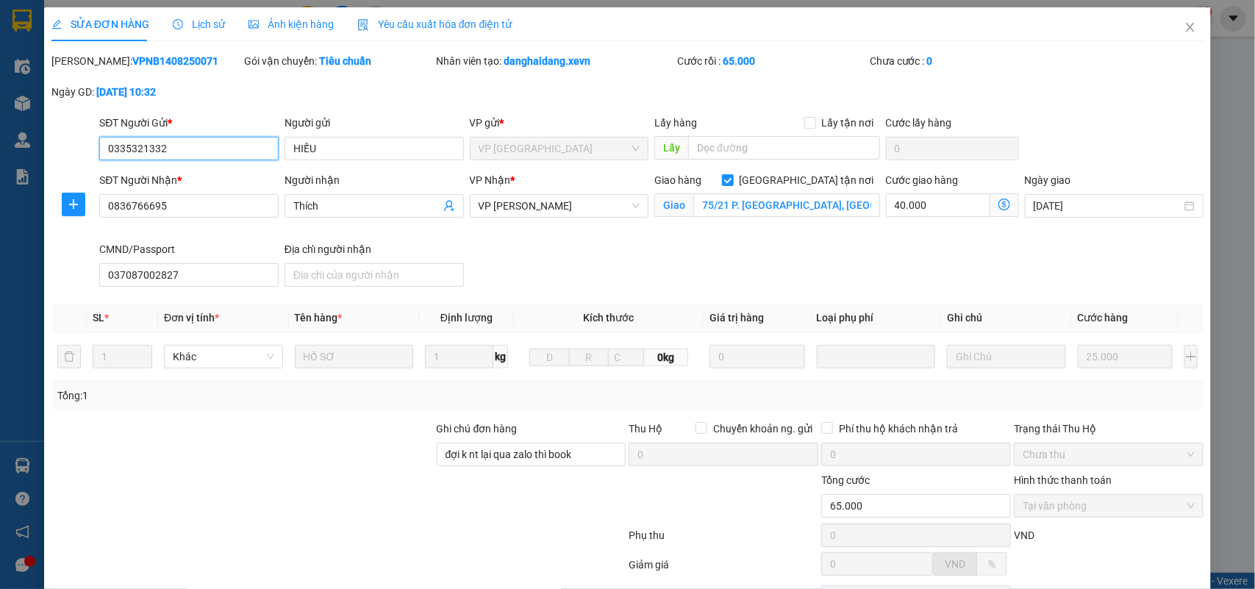
type input "75/21 P. [GEOGRAPHIC_DATA], [GEOGRAPHIC_DATA], [GEOGRAPHIC_DATA], [GEOGRAPHIC_D…"
type input "037087002827"
type input "đợi k nt lại qua zalo thì book"
type input "65.000"
click at [1185, 29] on icon "close" at bounding box center [1191, 27] width 12 height 12
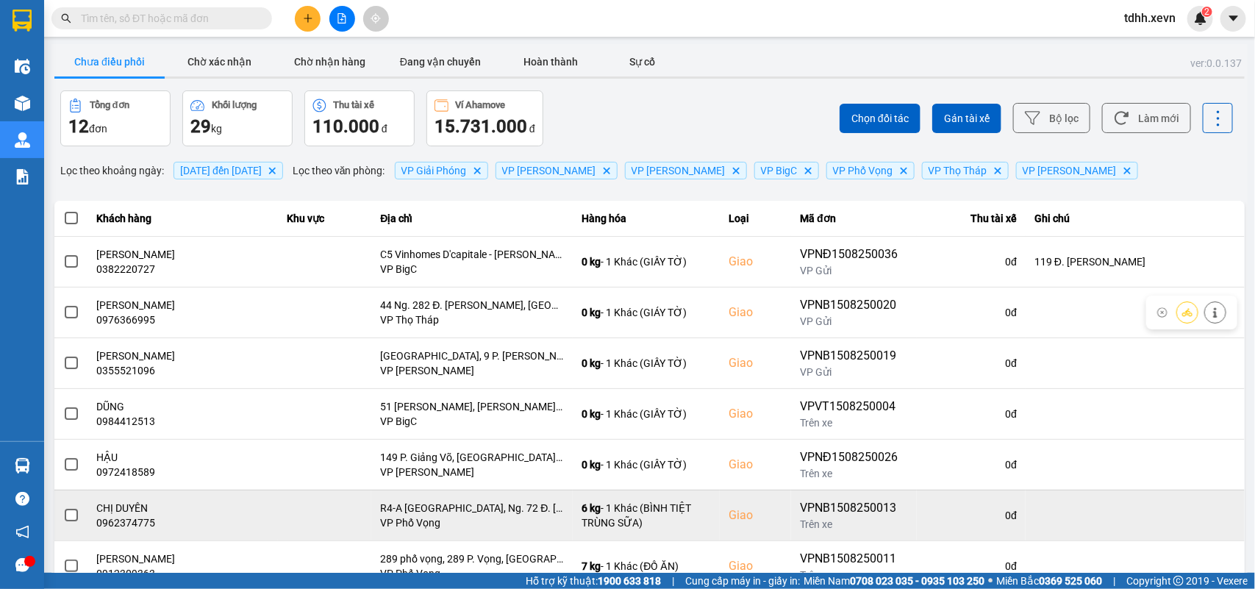
scroll to position [207, 0]
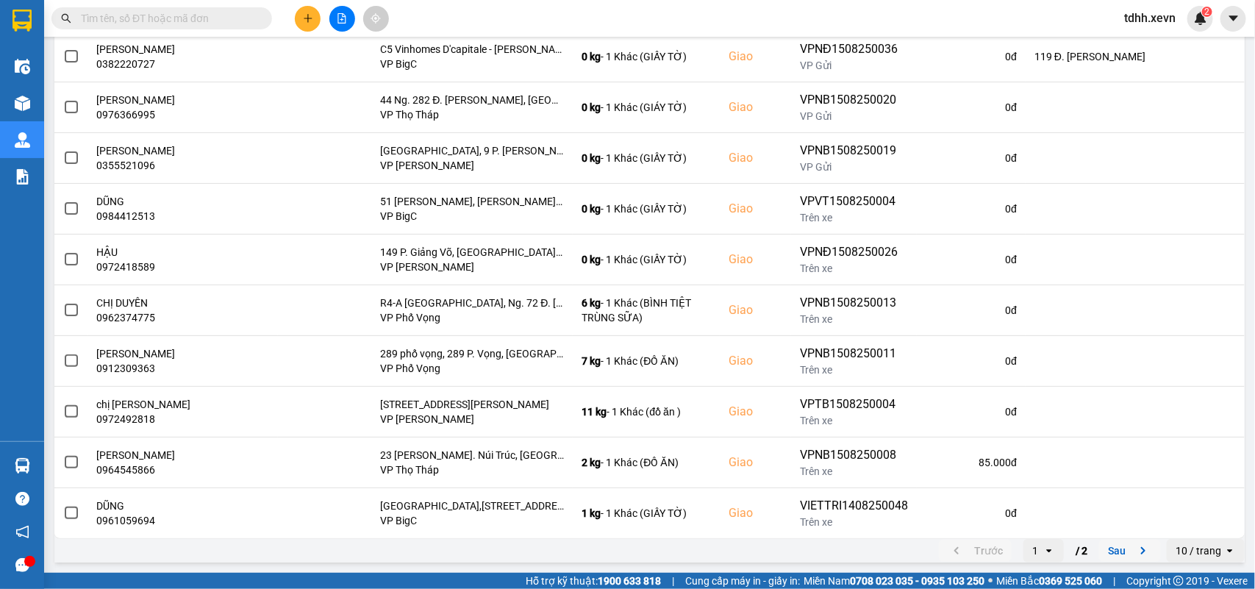
click at [1135, 557] on icon "next page. current page 1 / 2" at bounding box center [1144, 551] width 18 height 18
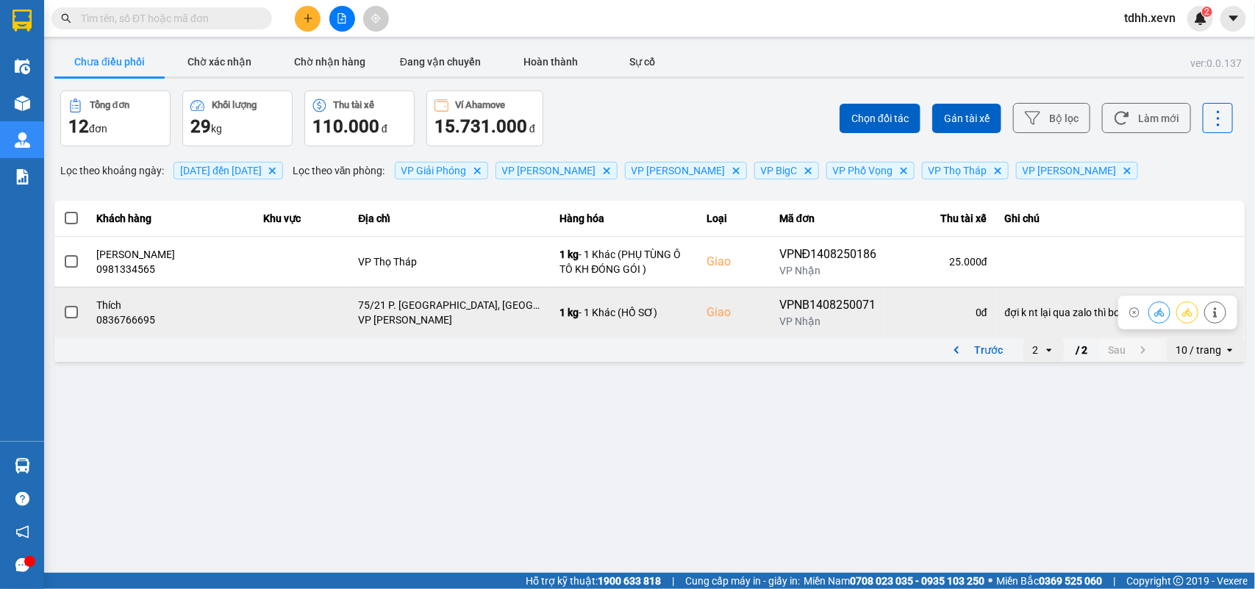
click at [1219, 312] on icon at bounding box center [1215, 312] width 10 height 10
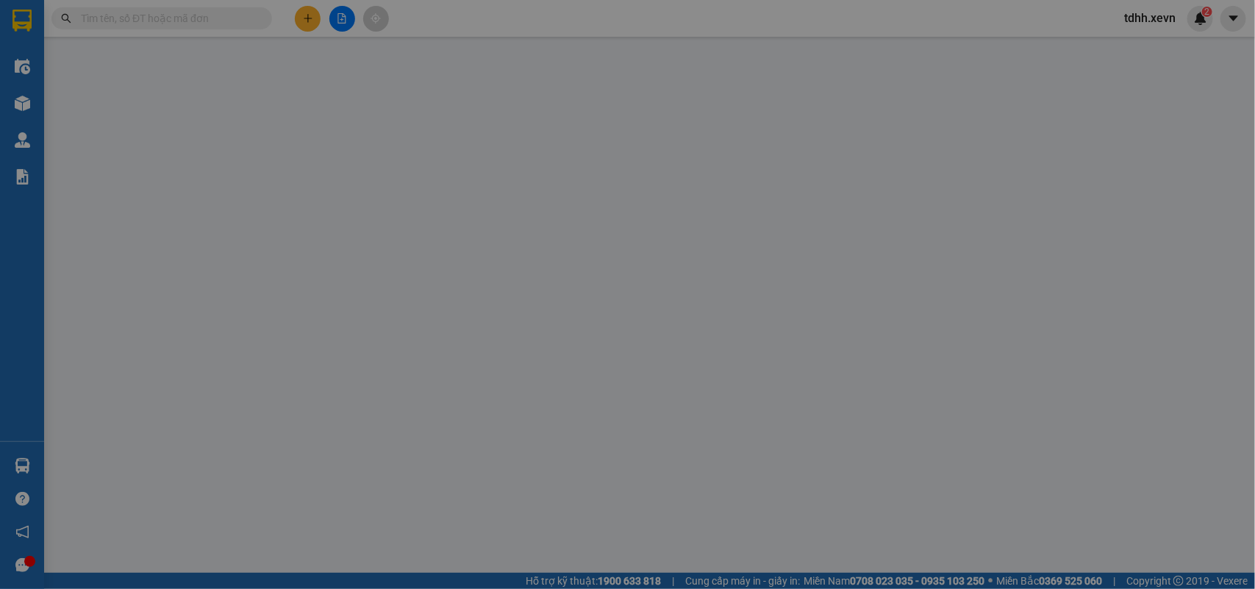
type input "0335321332"
type input "HIẾU"
type input "0836766695"
type input "Thích"
checkbox input "true"
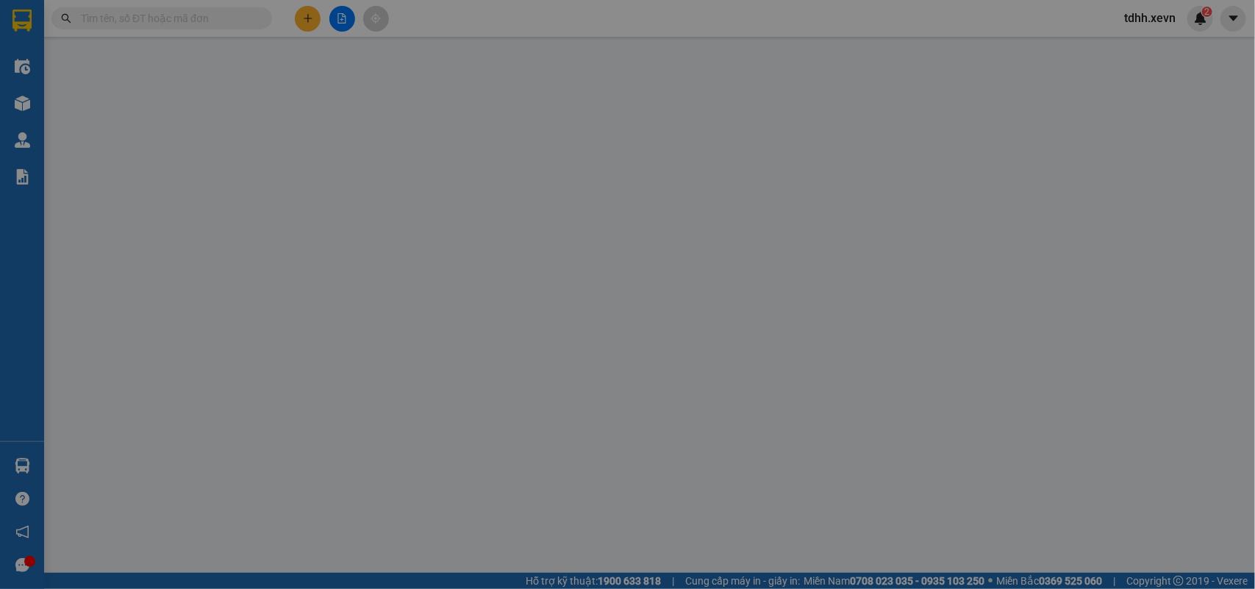
type input "75/21 P. [GEOGRAPHIC_DATA], [GEOGRAPHIC_DATA], [GEOGRAPHIC_DATA], [GEOGRAPHIC_D…"
type input "037087002827"
type input "đợi k nt lại qua zalo thì book"
type input "65.000"
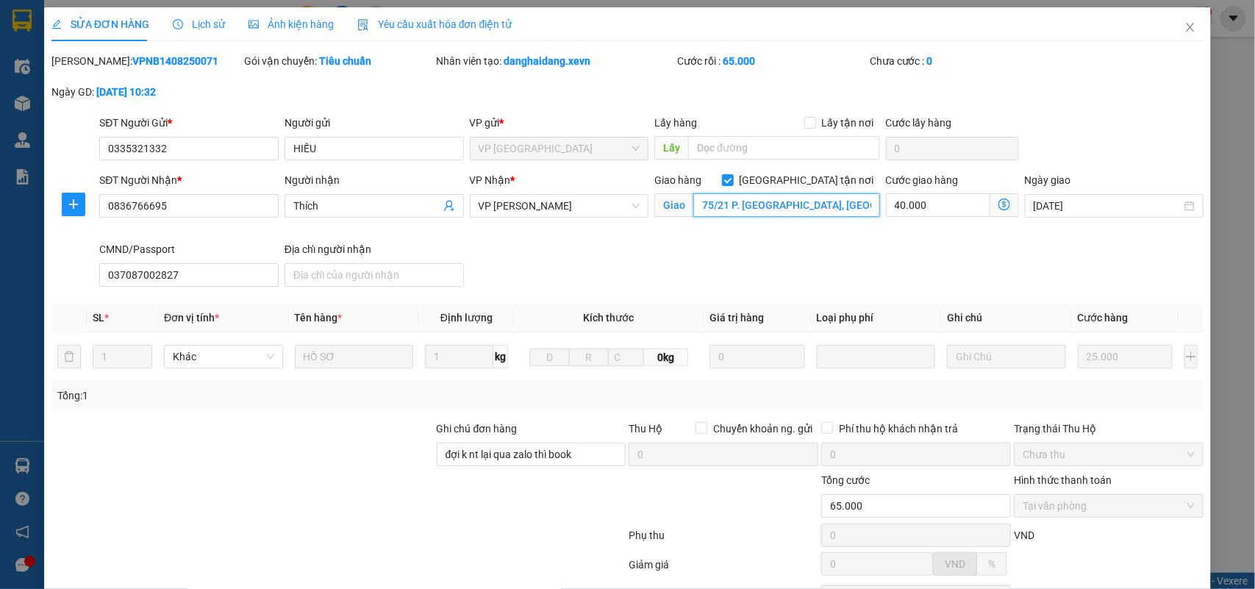
click at [821, 210] on input "75/21 P. [GEOGRAPHIC_DATA], [GEOGRAPHIC_DATA], [GEOGRAPHIC_DATA], [GEOGRAPHIC_D…" at bounding box center [786, 205] width 187 height 24
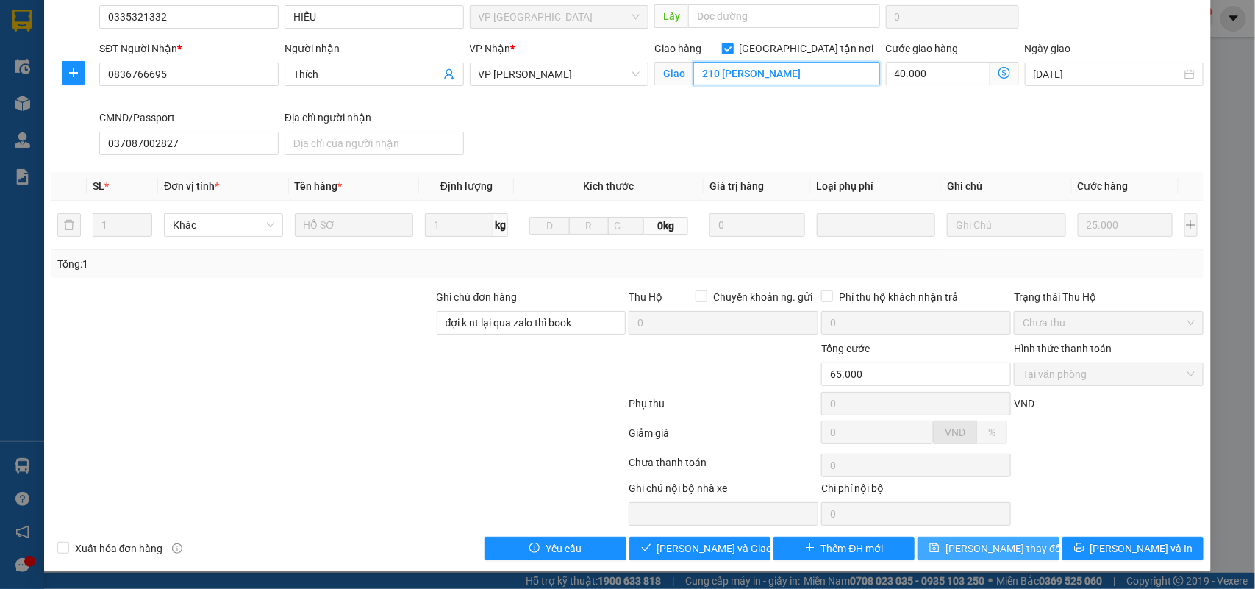
type input "210 [PERSON_NAME]"
click at [962, 545] on span "[PERSON_NAME] thay đổi" at bounding box center [1005, 548] width 118 height 16
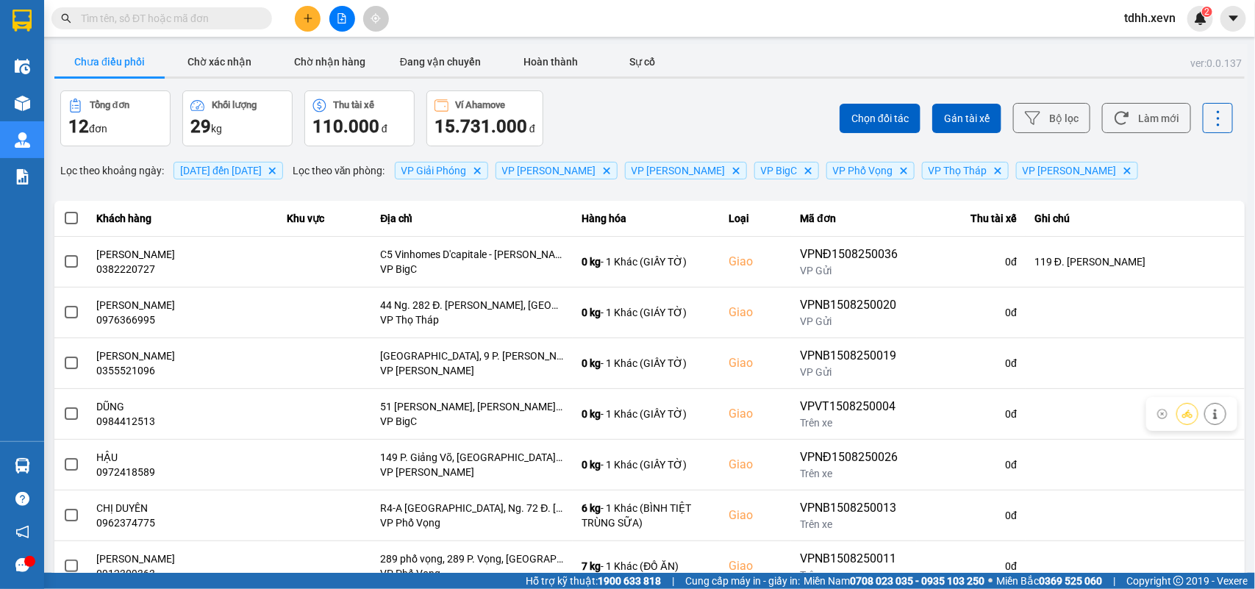
scroll to position [207, 0]
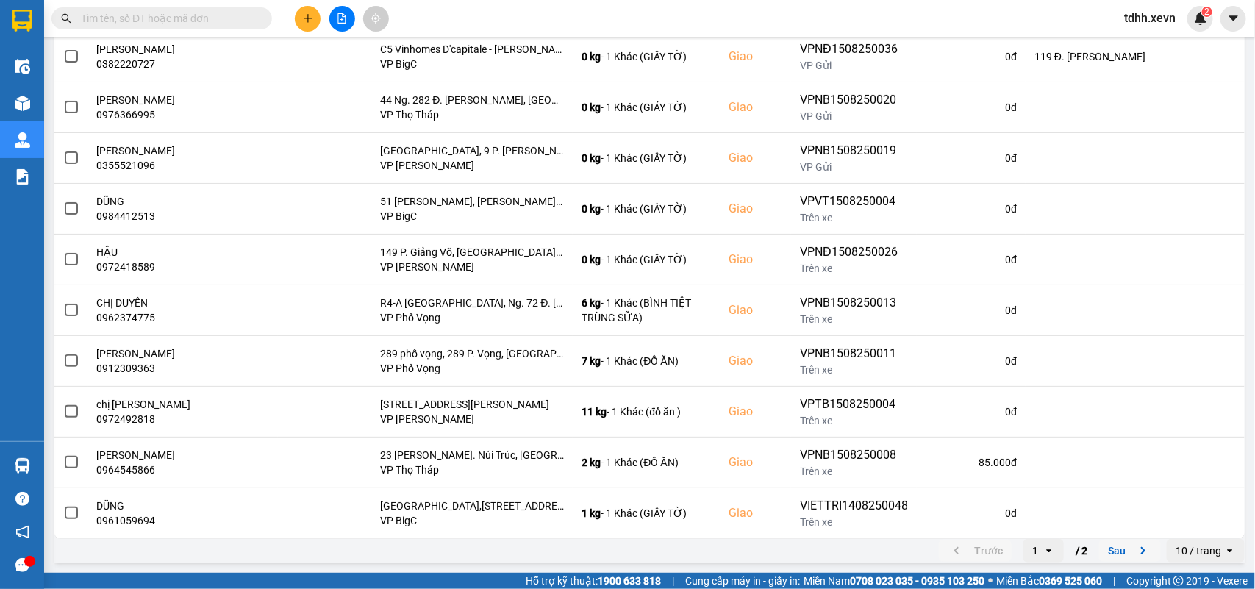
click at [1135, 552] on icon "next page. current page 1 / 2" at bounding box center [1144, 551] width 18 height 18
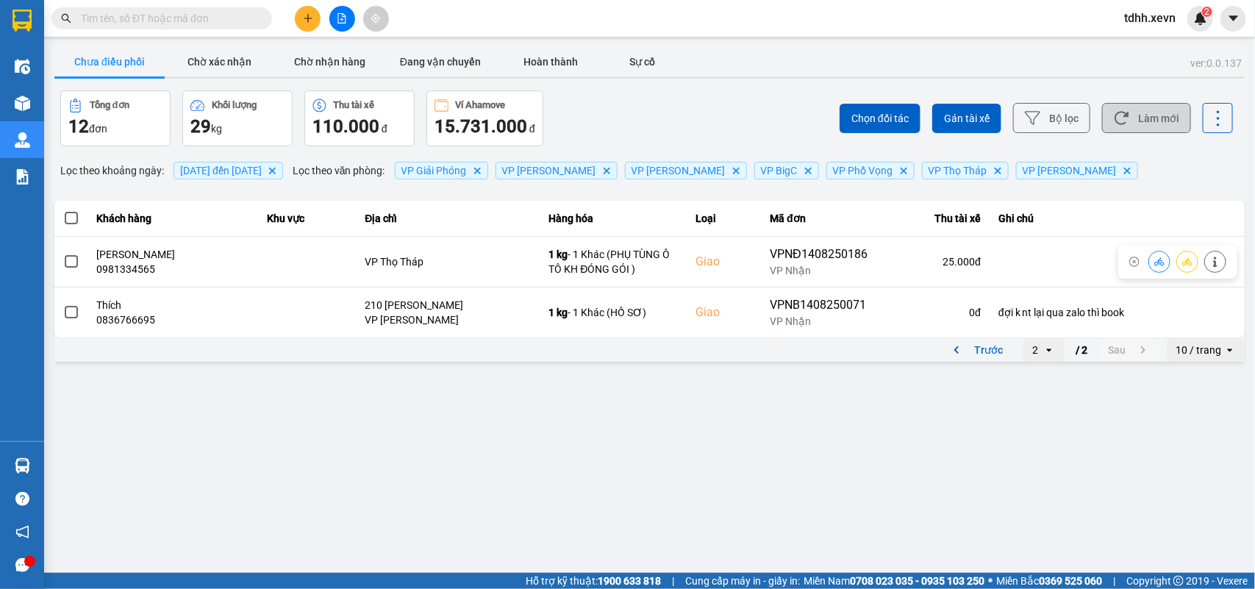
click at [1162, 116] on button "Làm mới" at bounding box center [1146, 118] width 89 height 30
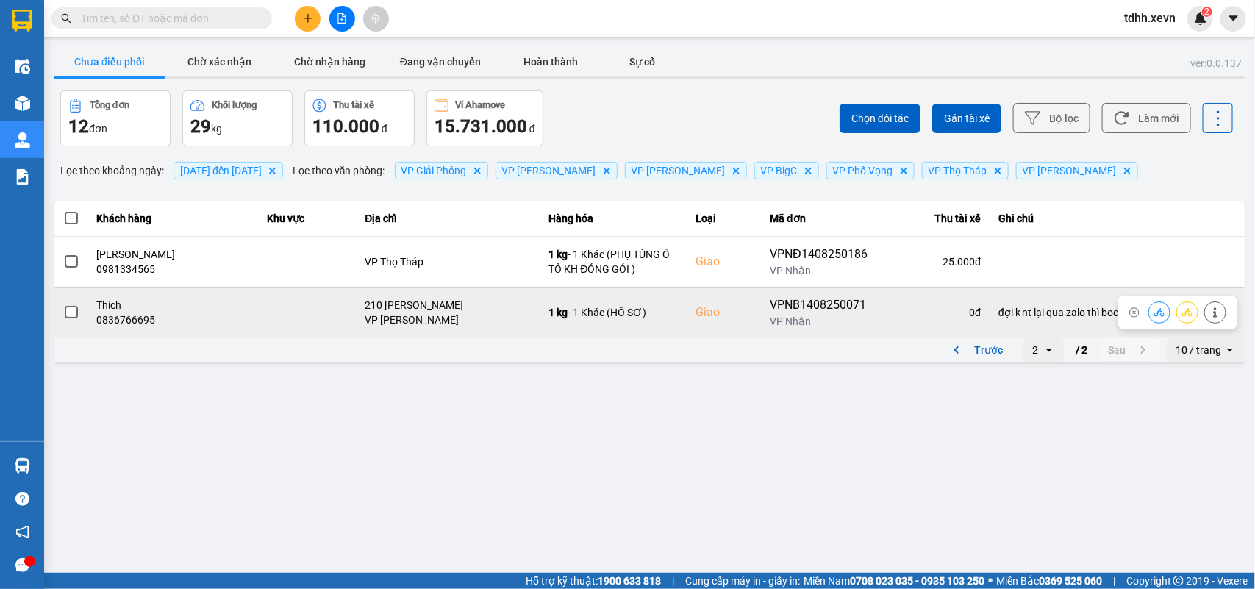
click at [1215, 307] on icon at bounding box center [1215, 312] width 10 height 10
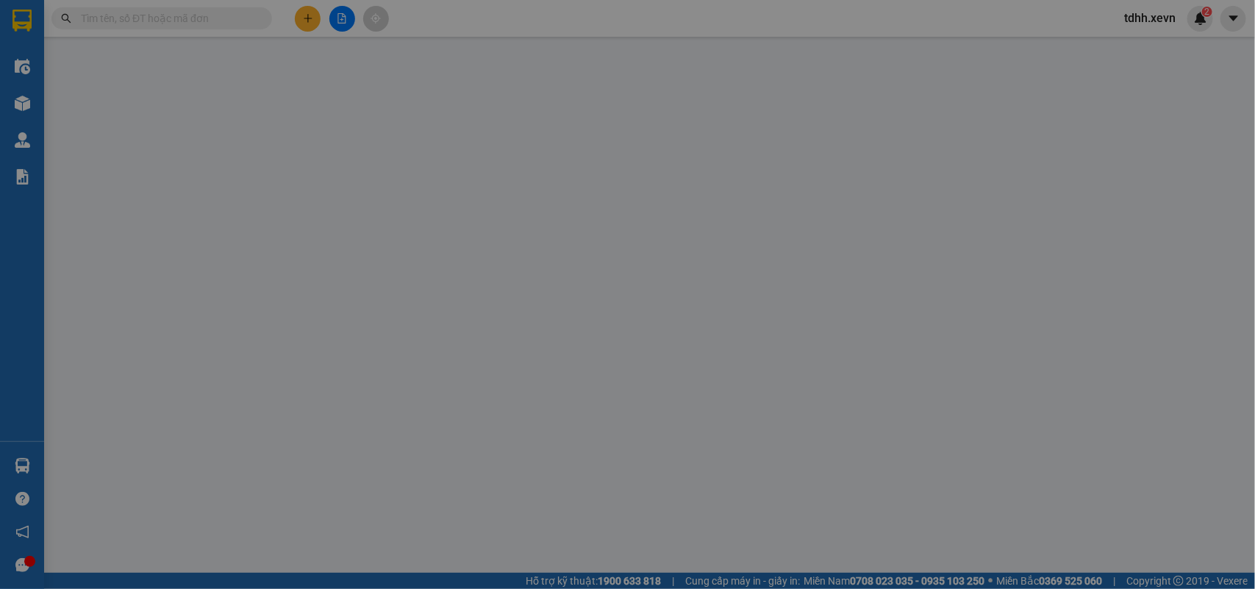
type input "0335321332"
type input "HIẾU"
type input "0836766695"
type input "Thích"
checkbox input "true"
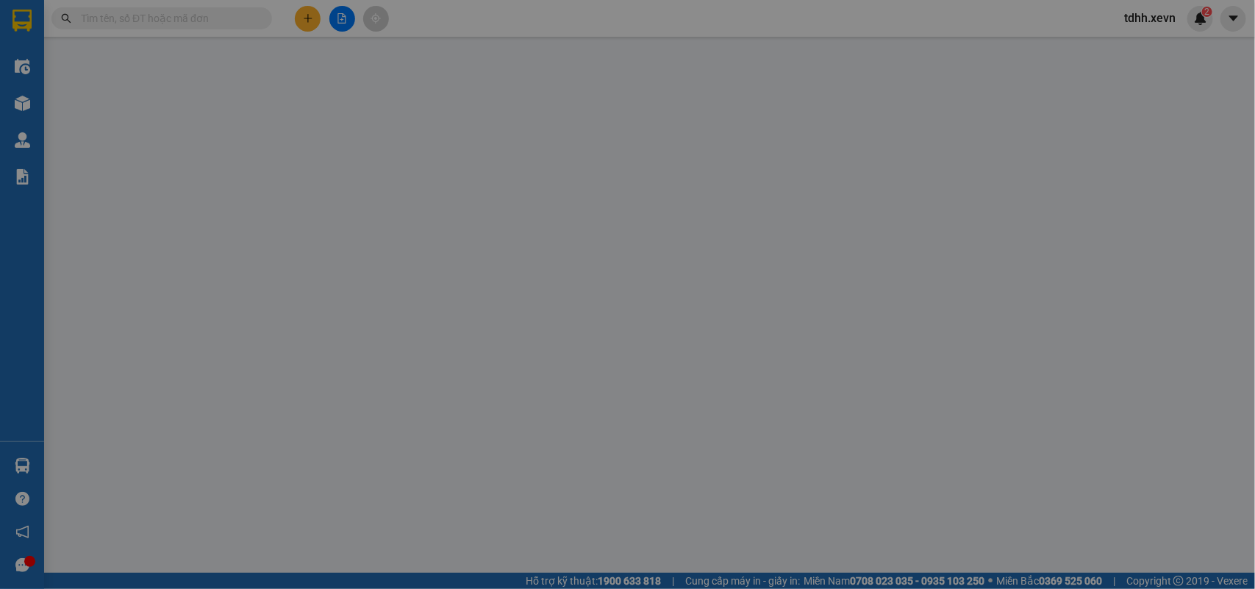
type input "210 [PERSON_NAME]"
type input "037087002827"
type input "65.000"
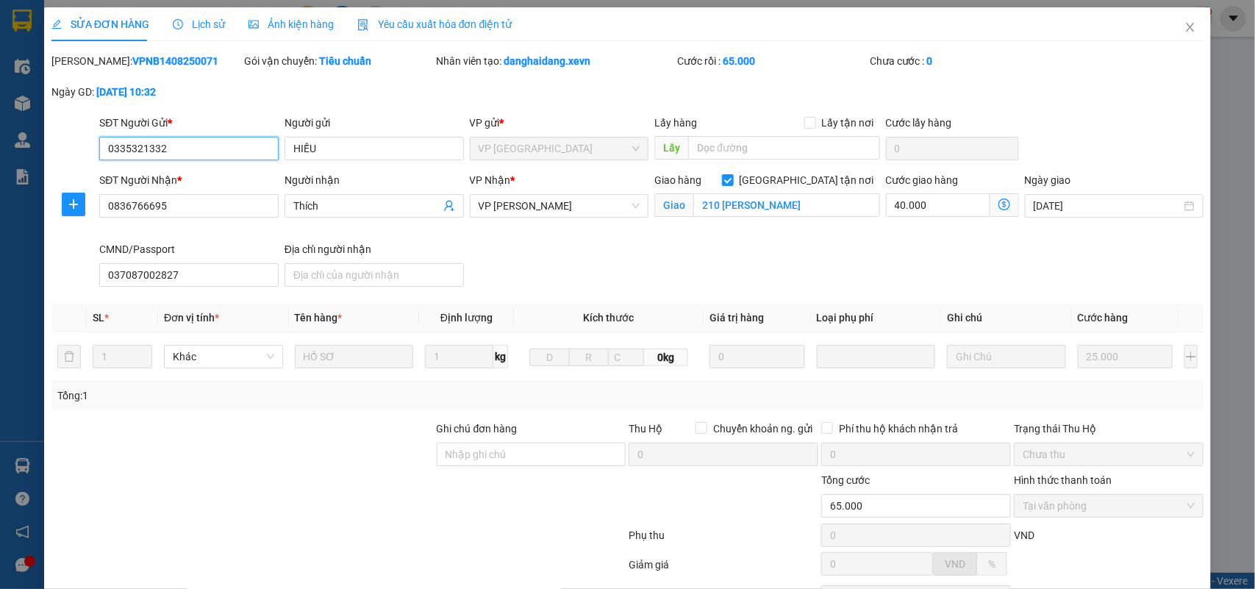
scroll to position [134, 0]
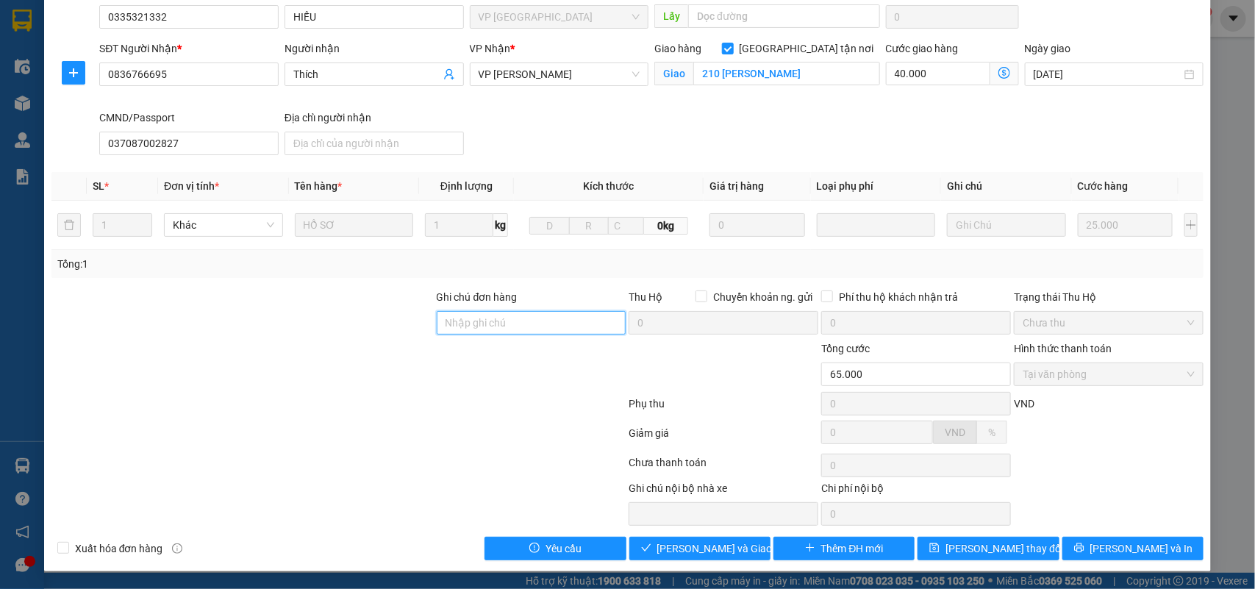
click at [513, 329] on input "Ghi chú đơn hàng" at bounding box center [532, 323] width 190 height 24
click at [972, 557] on button "[PERSON_NAME] thay đổi" at bounding box center [988, 549] width 141 height 24
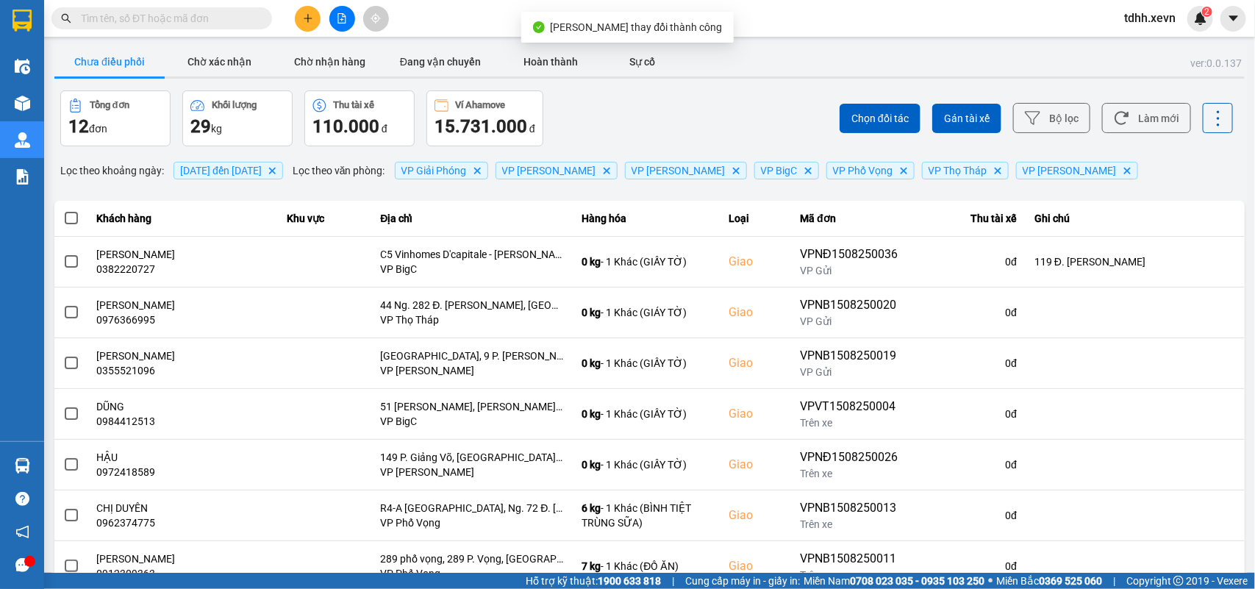
click at [1129, 137] on div "Chọn đối tác Gán tài xế Bộ lọc Làm mới" at bounding box center [940, 118] width 587 height 56
click at [1130, 123] on button "Làm mới" at bounding box center [1146, 118] width 89 height 30
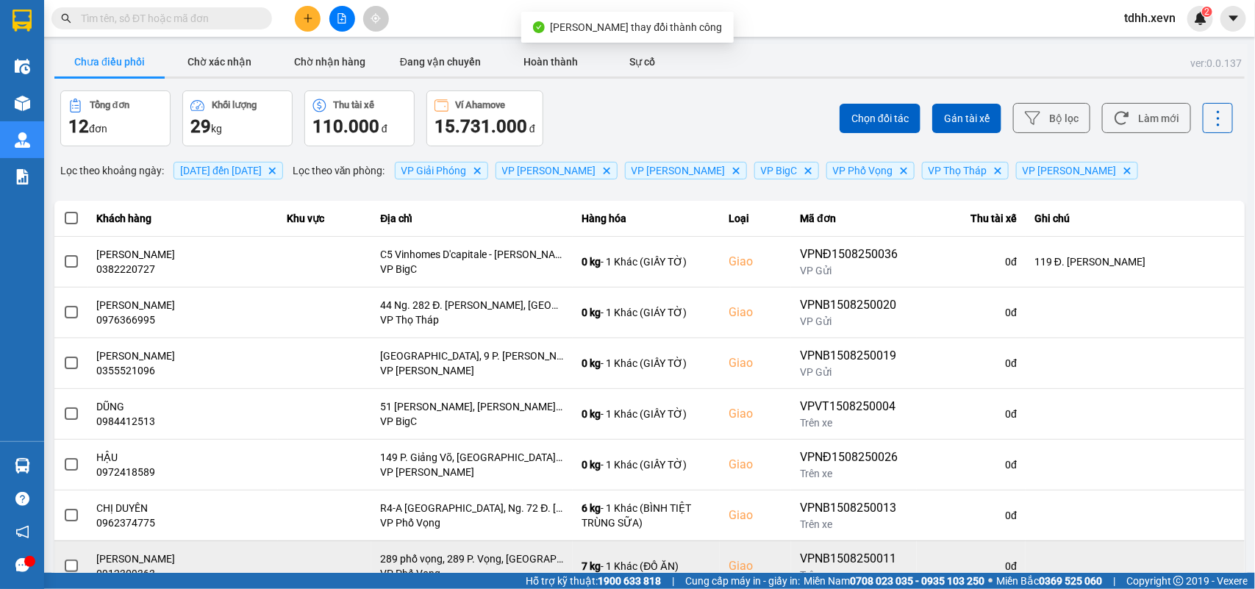
scroll to position [207, 0]
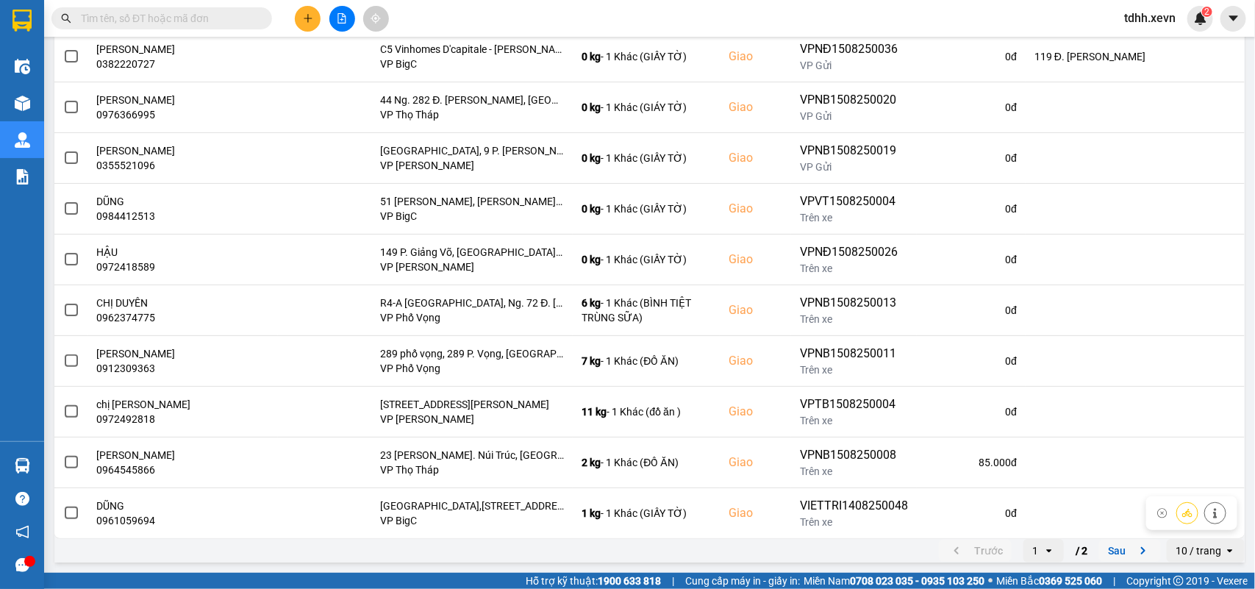
click at [1135, 542] on icon "next page. current page 1 / 2" at bounding box center [1144, 551] width 18 height 18
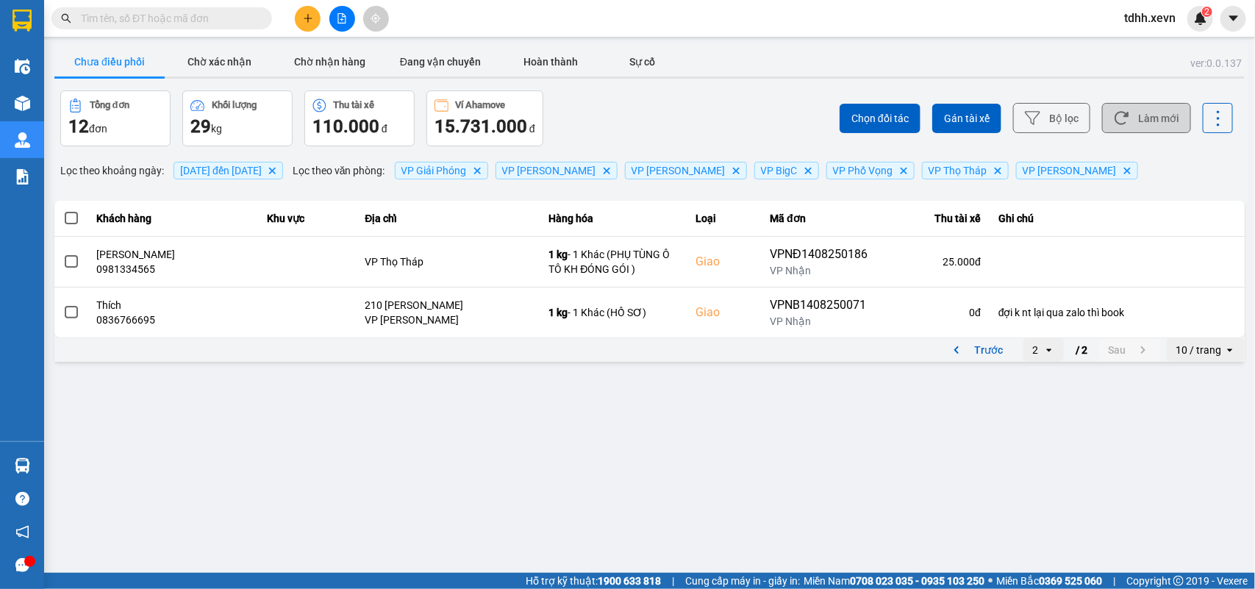
click at [1159, 119] on button "Làm mới" at bounding box center [1146, 118] width 89 height 30
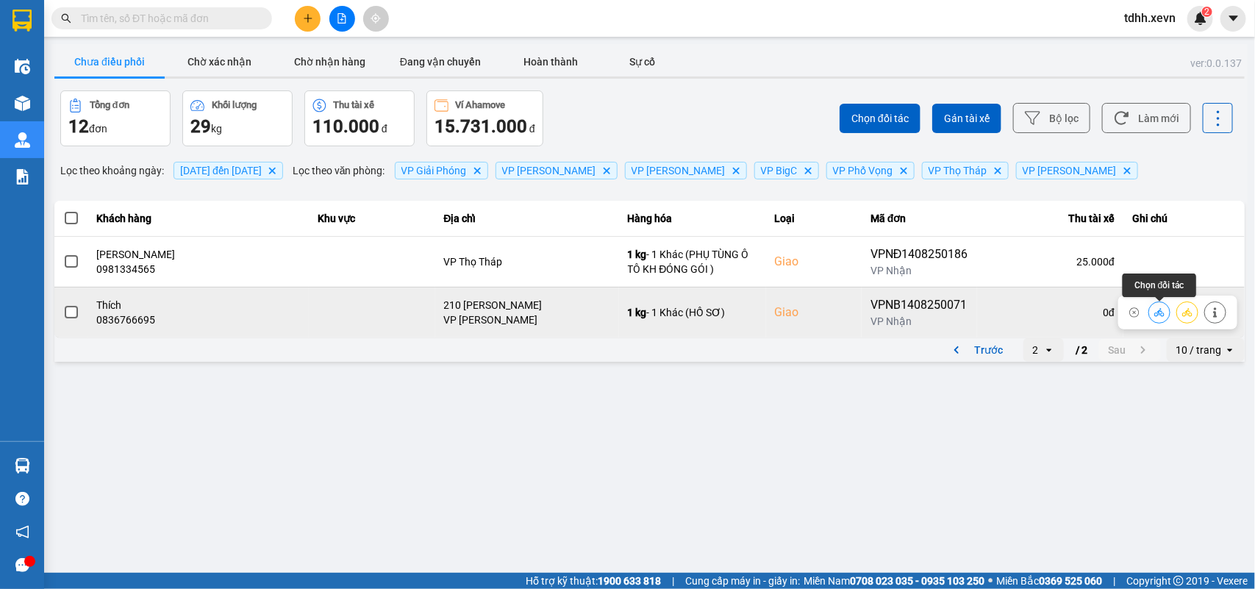
click at [1159, 305] on button at bounding box center [1159, 312] width 21 height 26
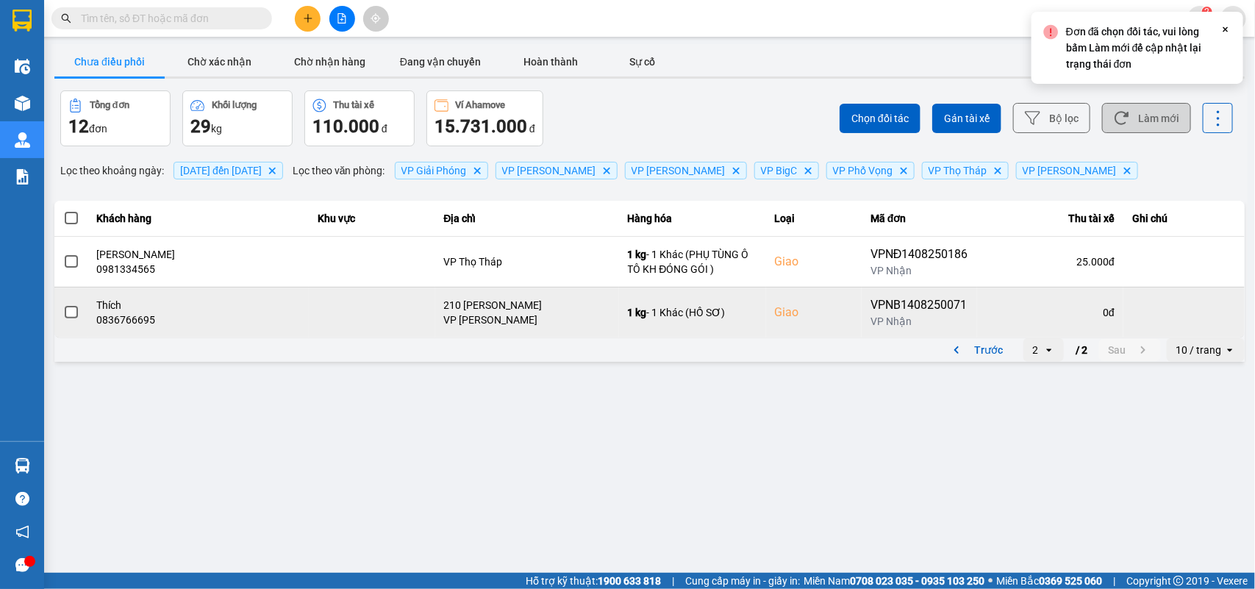
click at [1141, 105] on button "Làm mới" at bounding box center [1146, 118] width 89 height 30
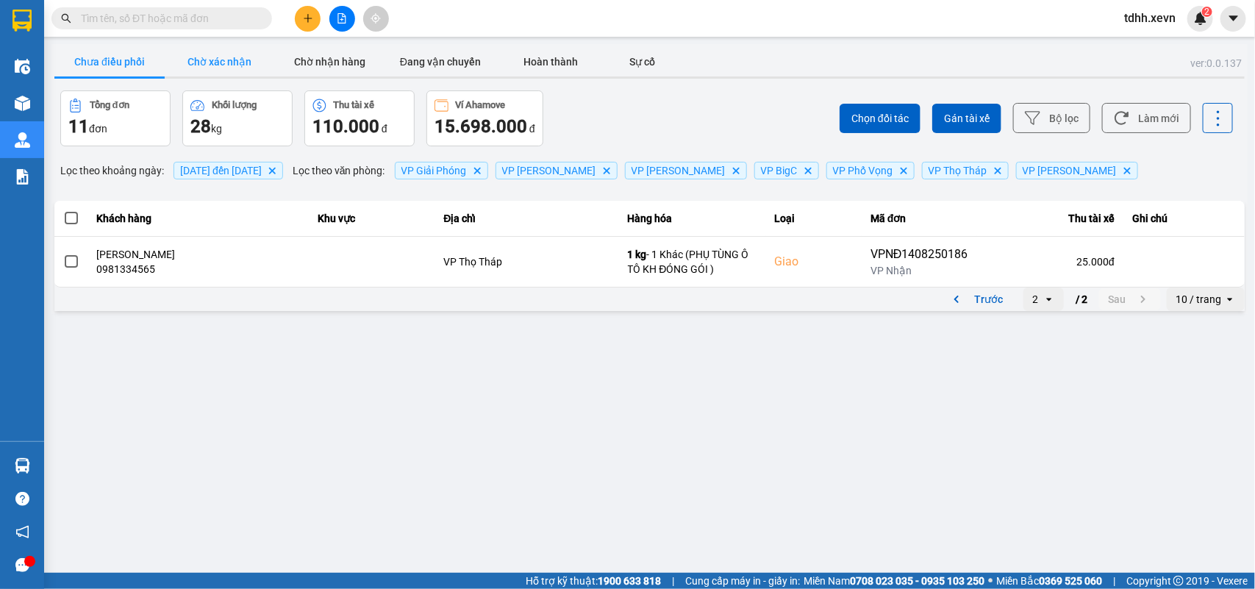
click at [232, 52] on button "Chờ xác nhận" at bounding box center [220, 61] width 110 height 29
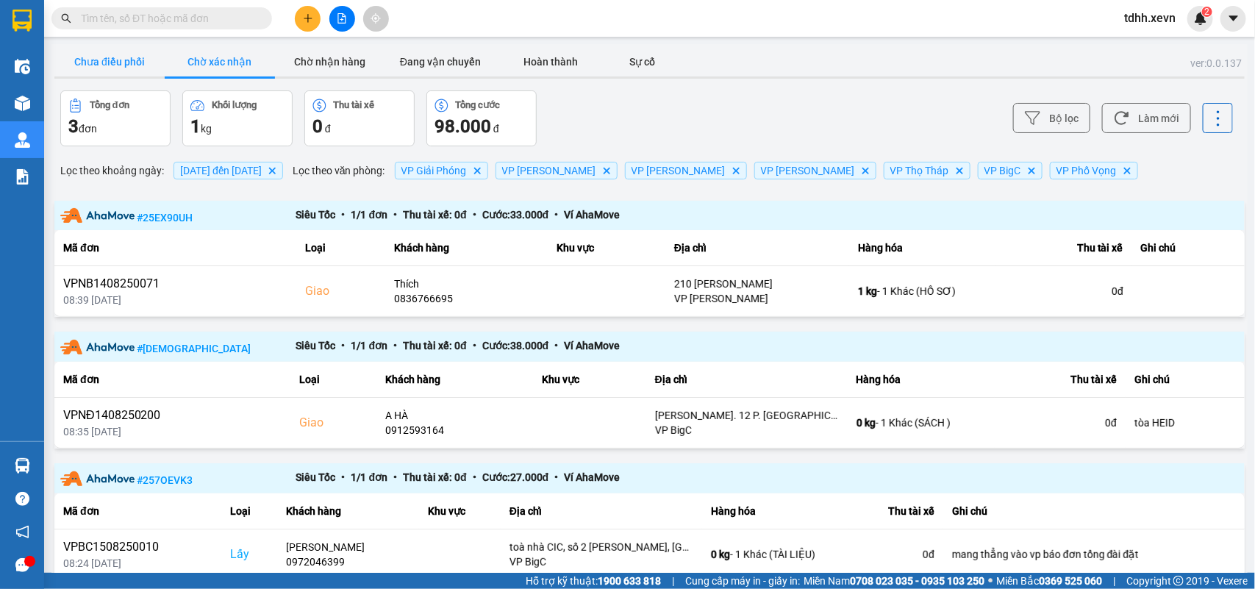
click at [146, 68] on button "Chưa điều phối" at bounding box center [109, 61] width 110 height 29
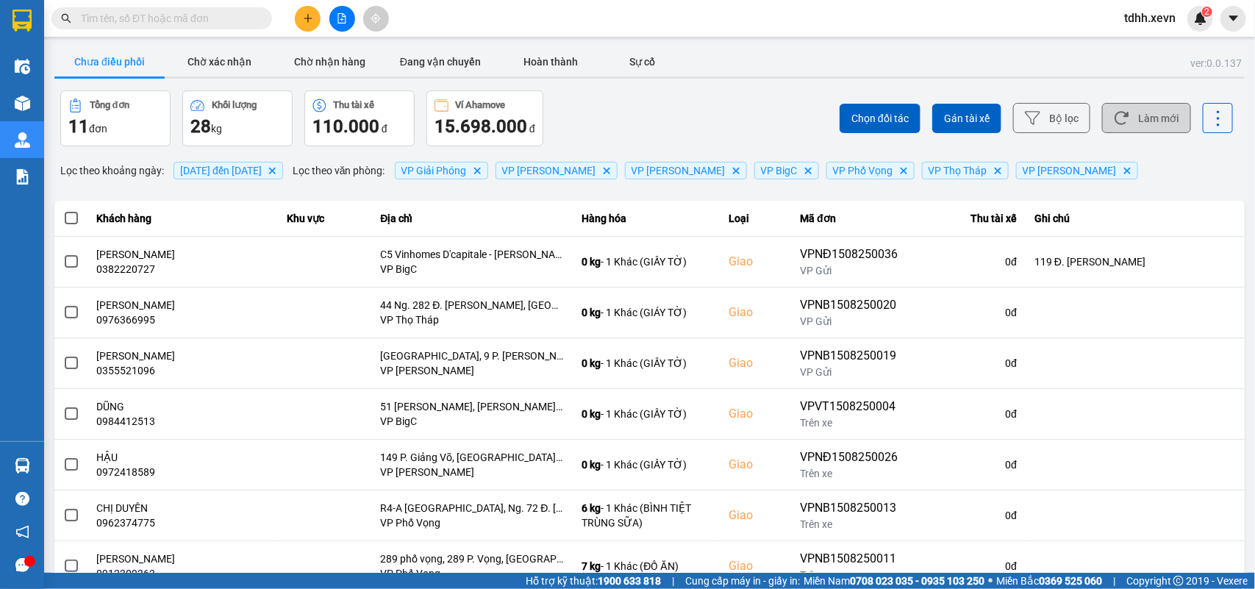
click at [1149, 122] on button "Làm mới" at bounding box center [1146, 118] width 89 height 30
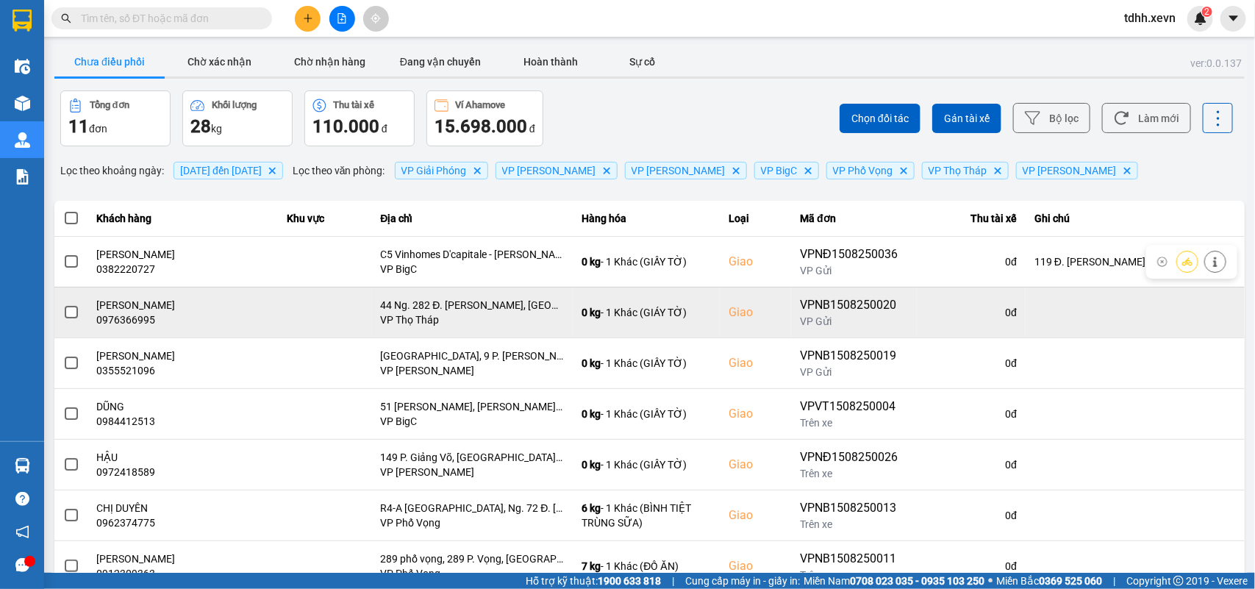
scroll to position [207, 0]
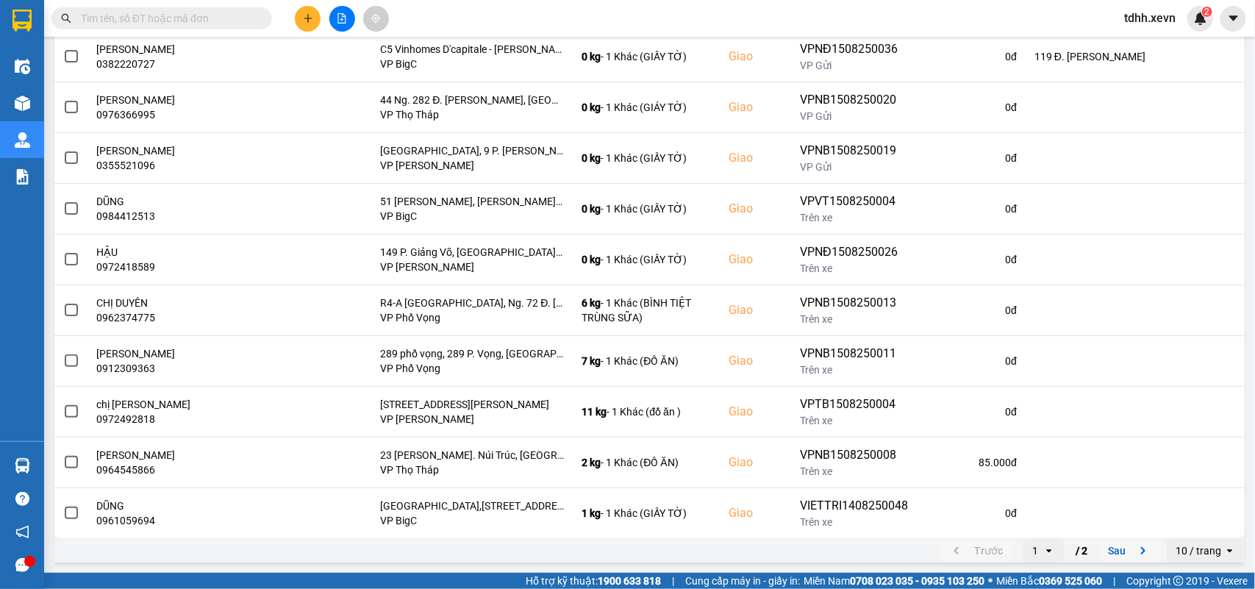
click at [1135, 555] on icon "next page. current page 1 / 2" at bounding box center [1144, 551] width 18 height 18
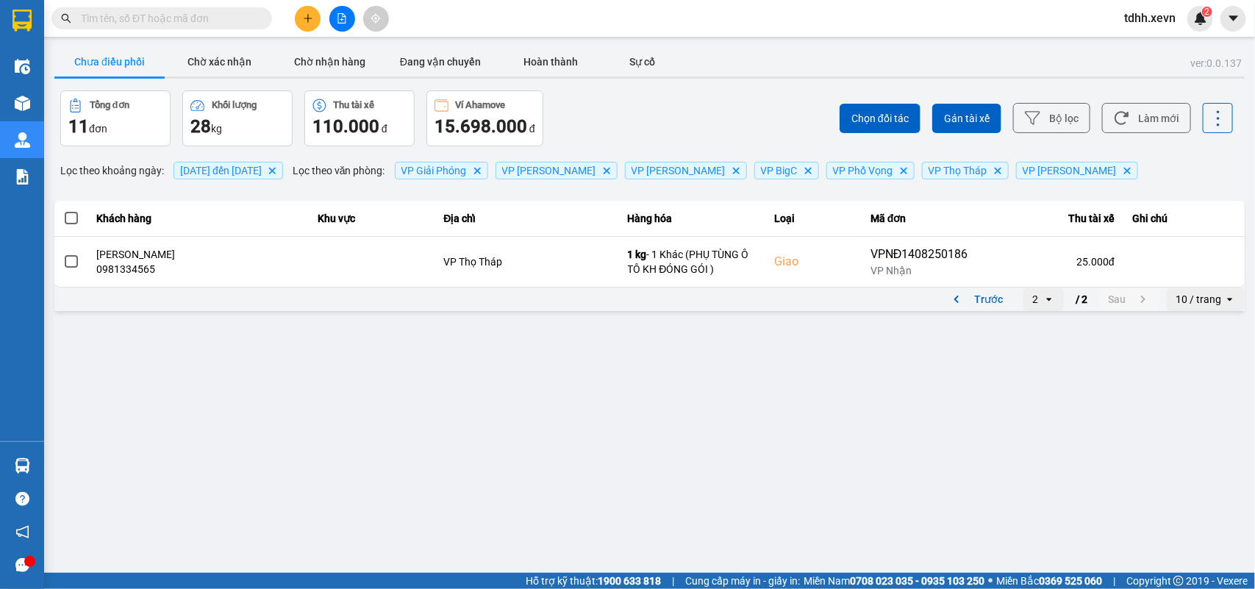
click at [115, 66] on button "Chưa điều phối" at bounding box center [109, 61] width 110 height 29
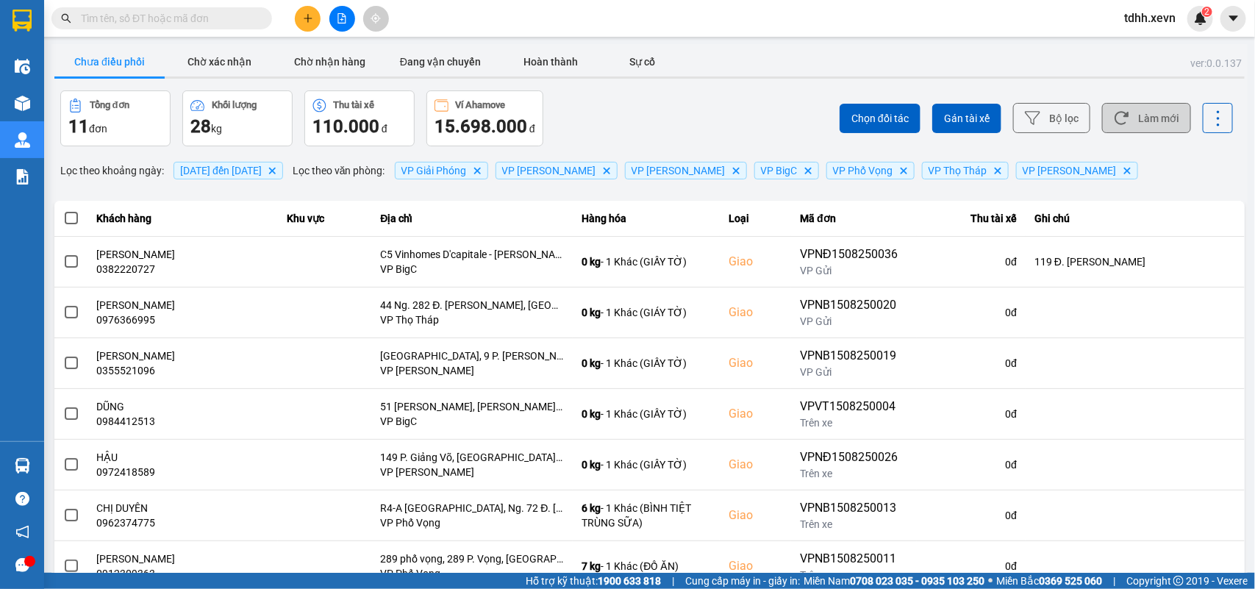
click at [1151, 119] on button "Làm mới" at bounding box center [1146, 118] width 89 height 30
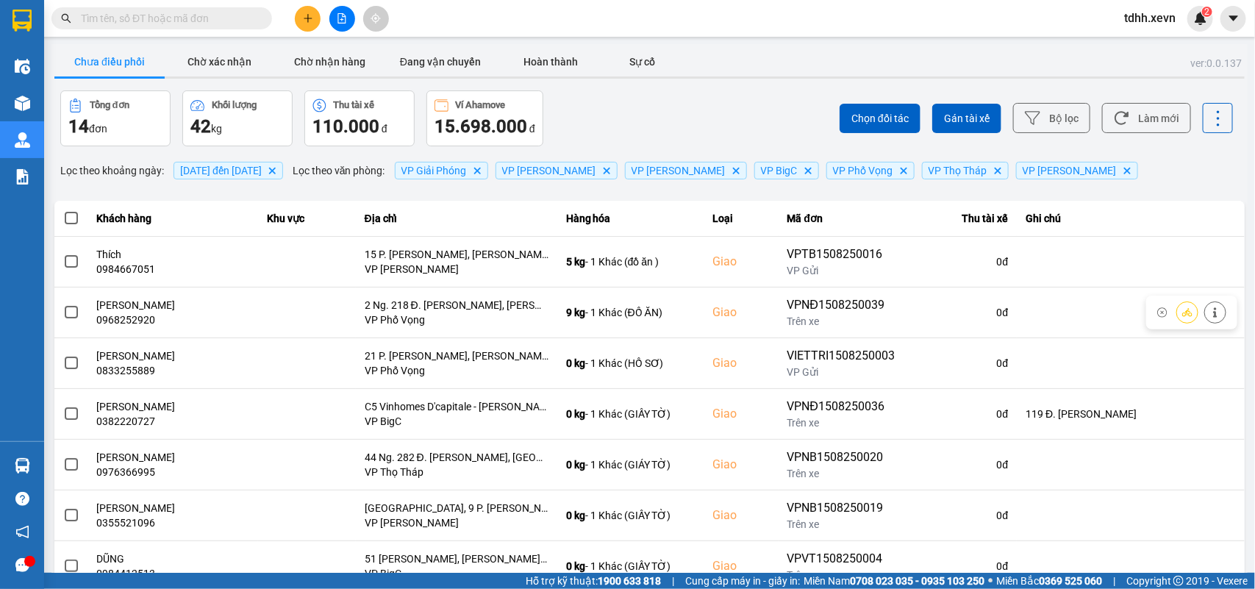
scroll to position [207, 0]
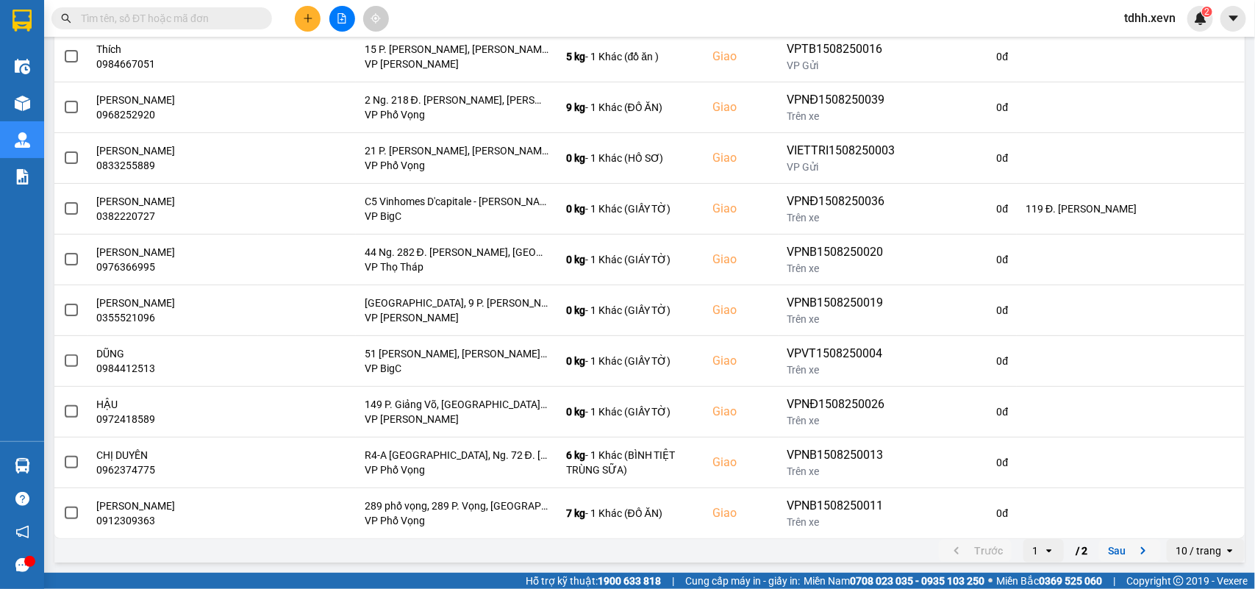
click at [1141, 549] on icon "next page. current page 1 / 2" at bounding box center [1143, 550] width 4 height 7
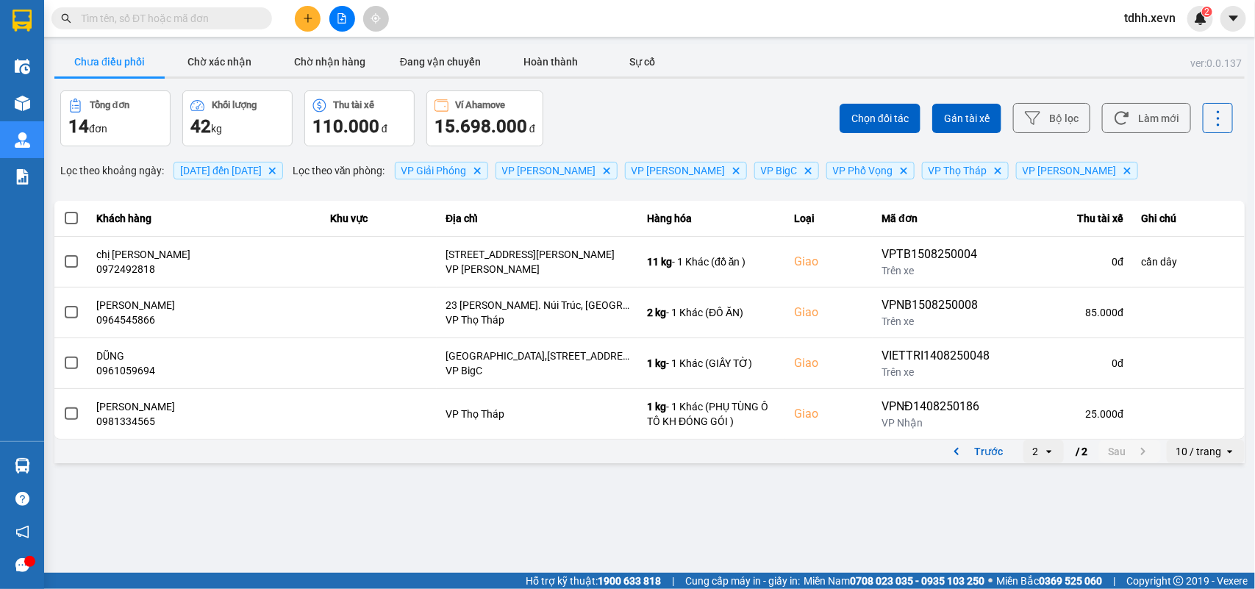
scroll to position [0, 0]
click at [1203, 130] on button at bounding box center [1218, 118] width 30 height 30
click at [1166, 118] on li "Xuất Excel" at bounding box center [1190, 109] width 110 height 26
click at [1140, 121] on button "Làm mới" at bounding box center [1146, 118] width 89 height 30
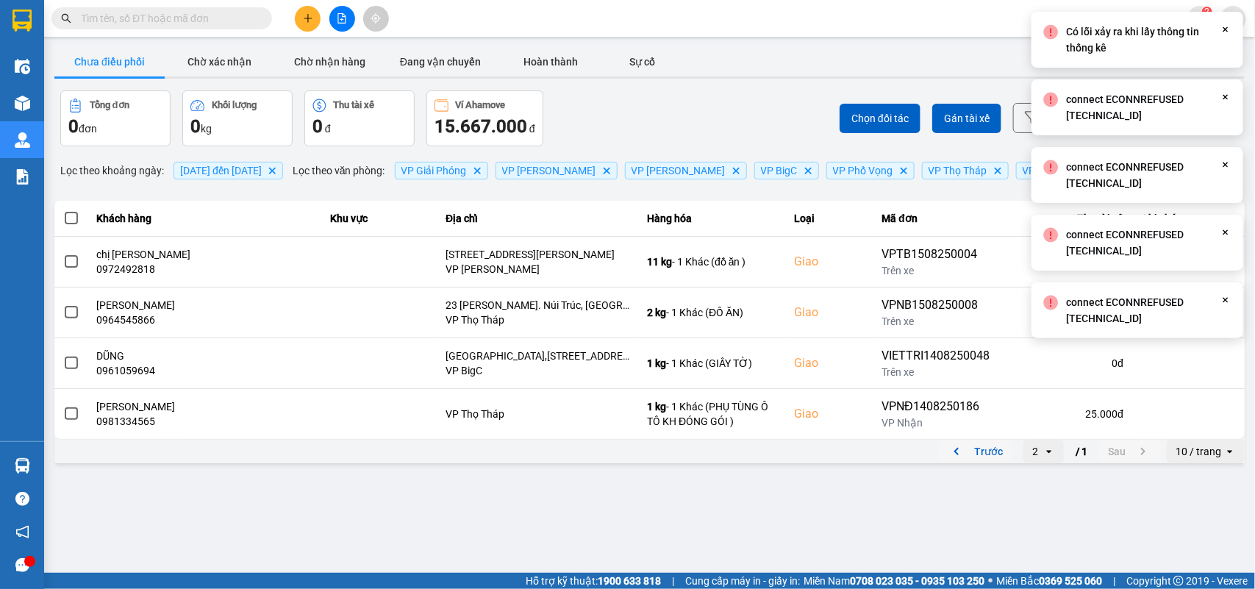
click at [957, 454] on icon "previous page. current page 2 / 1" at bounding box center [957, 452] width 18 height 18
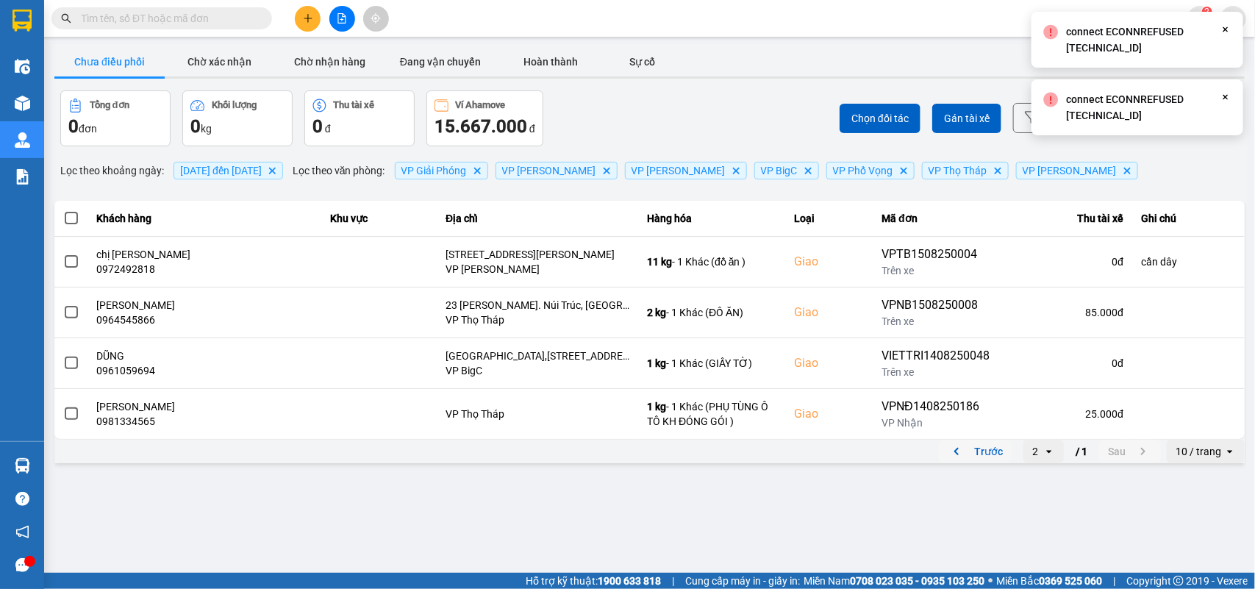
click at [916, 502] on main "ver: 0.0.137 Chưa điều phối Chờ xác nhận Chờ nhận hàng Đang vận chuyển Hoàn thà…" at bounding box center [627, 286] width 1255 height 573
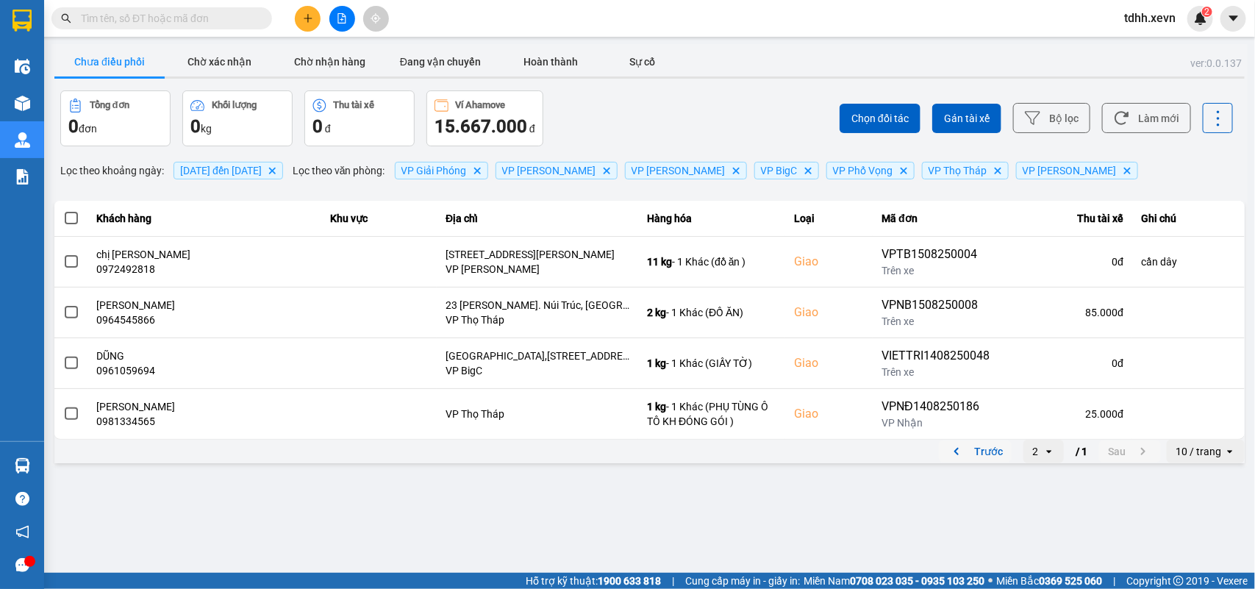
click at [766, 87] on div "ver: 0.0.137 Chưa điều phối Chờ xác nhận Chờ nhận hàng Đang vận chuyển Hoàn thà…" at bounding box center [649, 255] width 1196 height 422
click at [963, 452] on icon "previous page. current page 2 / 1" at bounding box center [957, 452] width 18 height 18
